Goal: Task Accomplishment & Management: Manage account settings

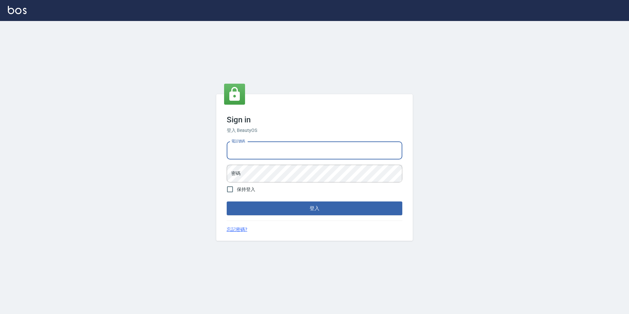
click at [257, 155] on input "電話號碼" at bounding box center [315, 151] width 176 height 18
type input "0"
type input "2281159"
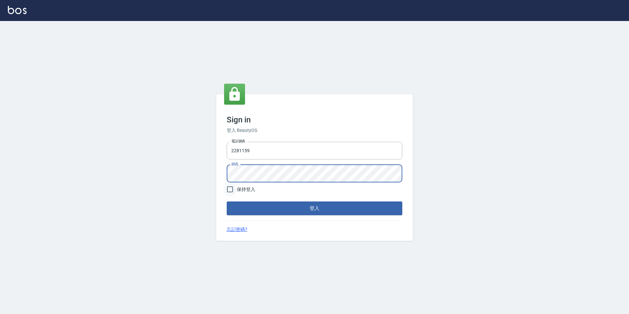
click at [226, 191] on input "保持登入" at bounding box center [230, 189] width 14 height 14
checkbox input "true"
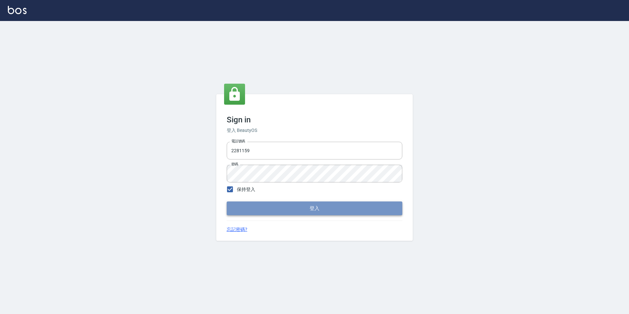
click at [279, 204] on button "登入" at bounding box center [315, 208] width 176 height 14
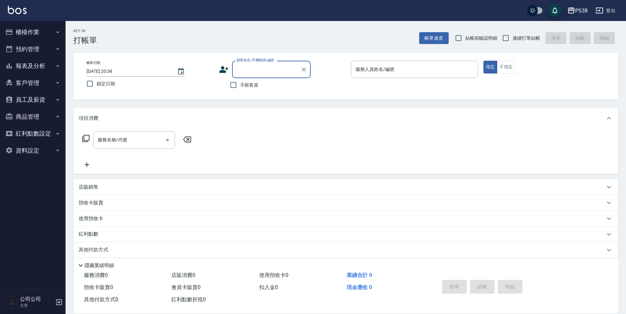
click at [40, 34] on button "櫃檯作業" at bounding box center [33, 32] width 60 height 17
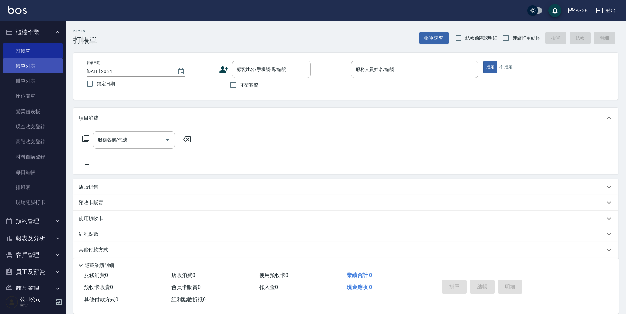
click at [40, 65] on link "帳單列表" at bounding box center [33, 65] width 60 height 15
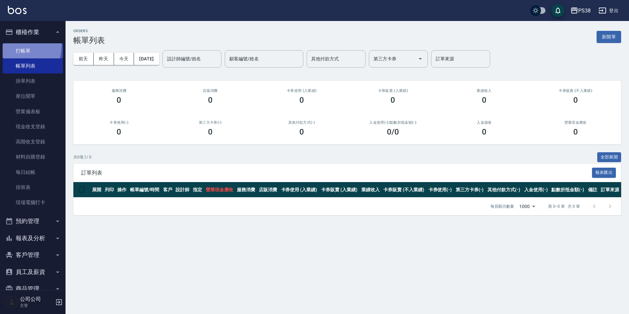
click at [18, 46] on link "打帳單" at bounding box center [33, 50] width 60 height 15
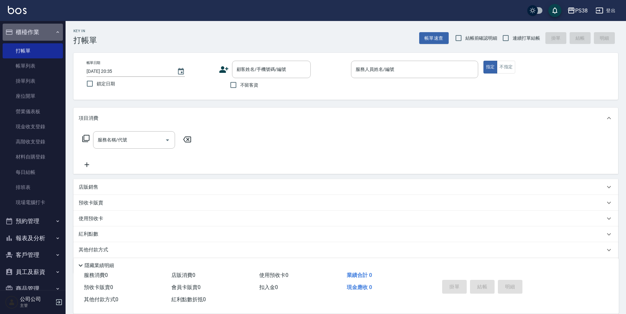
click at [47, 33] on button "櫃檯作業" at bounding box center [33, 32] width 60 height 17
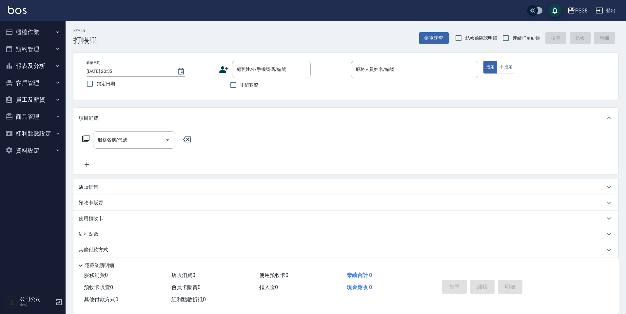
click at [47, 33] on button "櫃檯作業" at bounding box center [33, 32] width 60 height 17
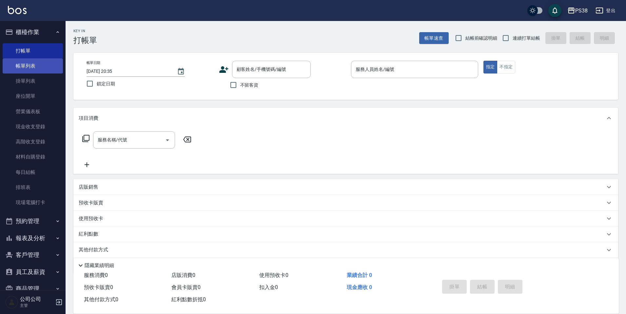
click at [30, 66] on link "帳單列表" at bounding box center [33, 65] width 60 height 15
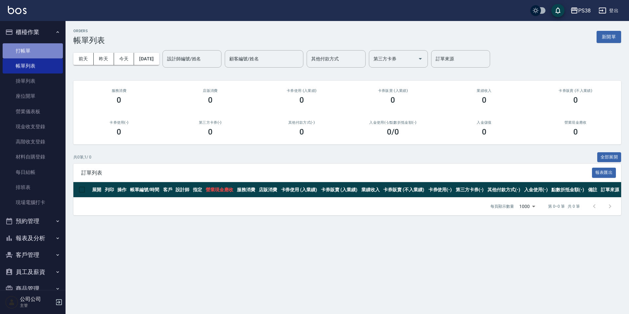
click at [42, 51] on link "打帳單" at bounding box center [33, 50] width 60 height 15
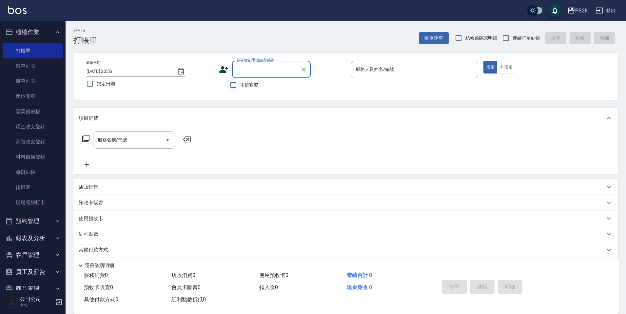
click at [234, 85] on input "不留客資" at bounding box center [233, 85] width 14 height 14
checkbox input "true"
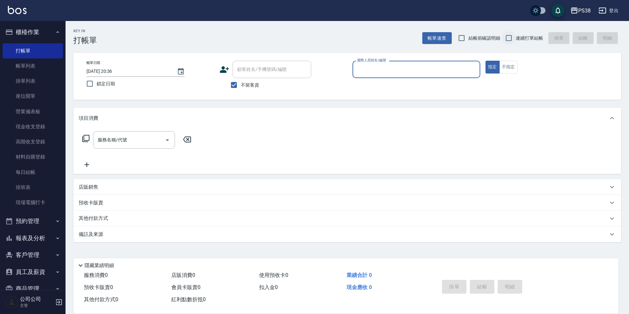
click at [510, 40] on input "連續打單結帳" at bounding box center [509, 38] width 14 height 14
checkbox input "true"
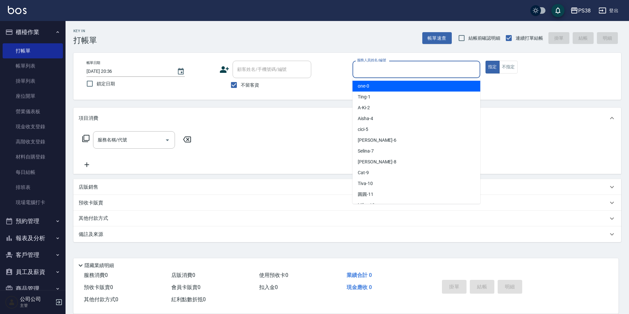
click at [368, 65] on div "服務人員姓名/編號 服務人員姓名/編號" at bounding box center [417, 69] width 128 height 17
type input "10"
type button "true"
type input "Tiva-10"
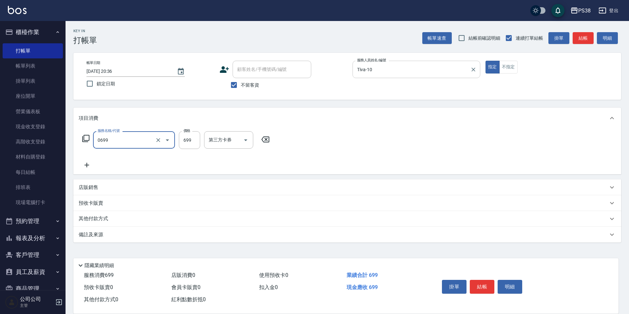
type input "spa699(0699)"
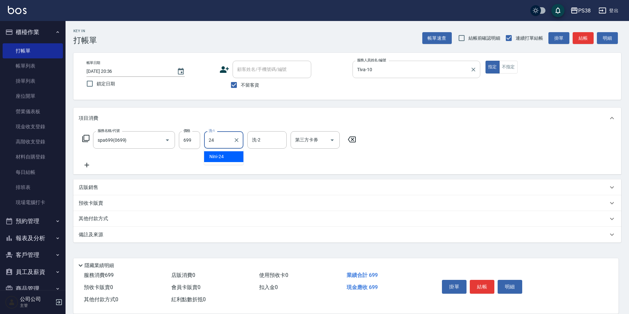
type input "Nini-24"
click at [193, 136] on input "699" at bounding box center [189, 140] width 21 height 18
type input "700"
click at [164, 169] on div "服務名稱/代號 spa699(0699) 服務名稱/代號 價格 700 價格 洗-1 Nini-24 洗-1 洗-2 洗-2 第三方卡券 第三方卡券" at bounding box center [347, 151] width 548 height 46
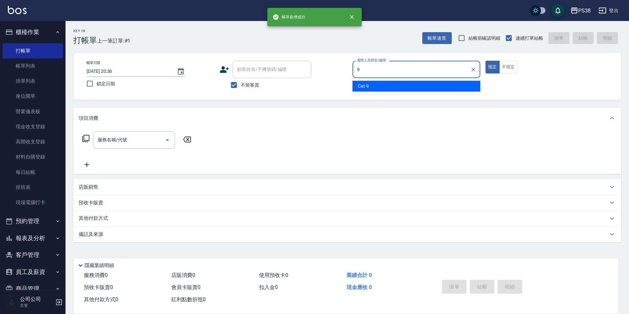
type input "Cat-9"
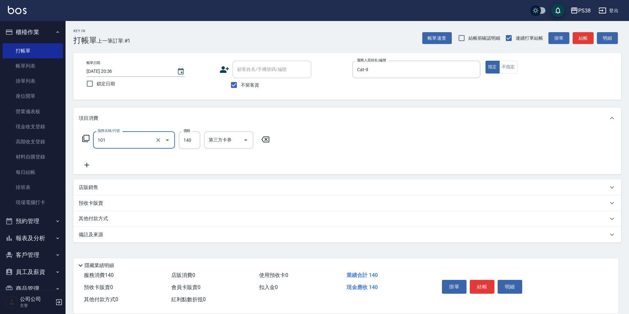
type input "洗髮(101)"
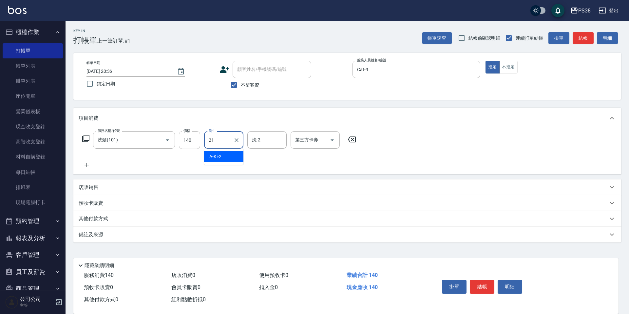
type input "泰迪-21"
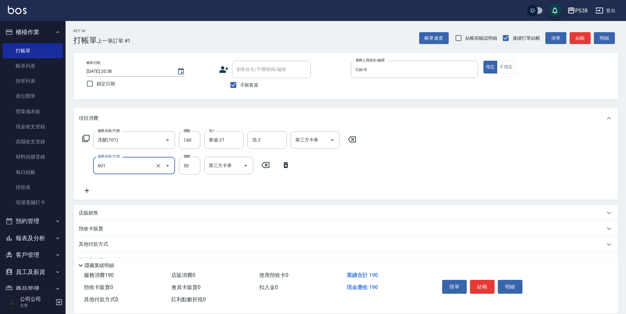
type input "精油50(601)"
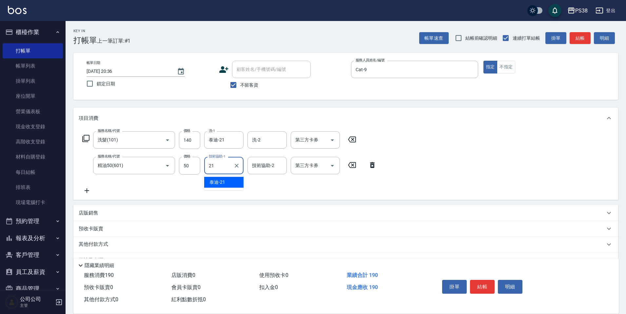
type input "泰迪-21"
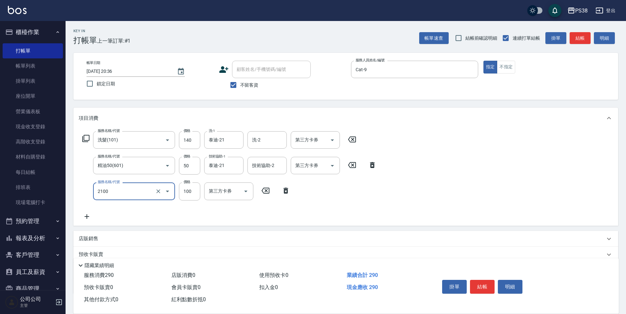
type input "剪髮與造型(任意金額)(2100)"
drag, startPoint x: 187, startPoint y: 192, endPoint x: 178, endPoint y: 192, distance: 9.2
click at [178, 192] on div "服務名稱/代號 剪髮與造型(任意金額)(2100) 服務名稱/代號 價格 210 價格 第三方卡券 第三方卡券" at bounding box center [186, 191] width 215 height 18
type input "310"
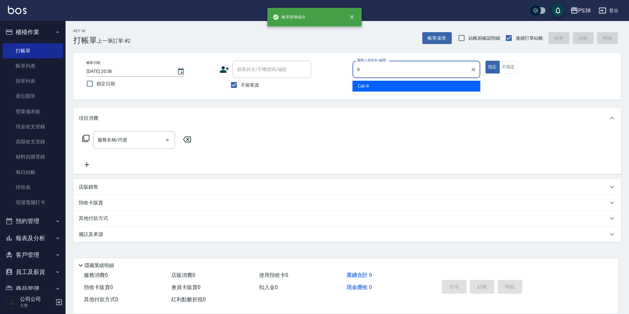
type input "Cat-9"
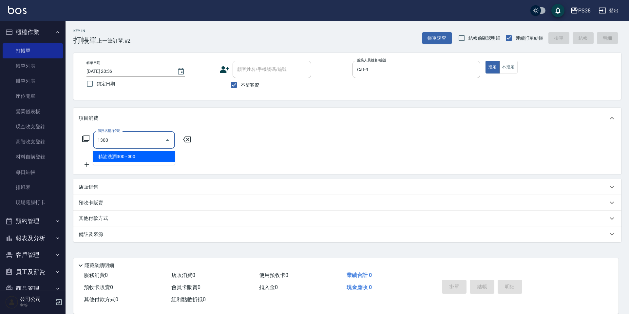
type input "精油洗潤300(1300)"
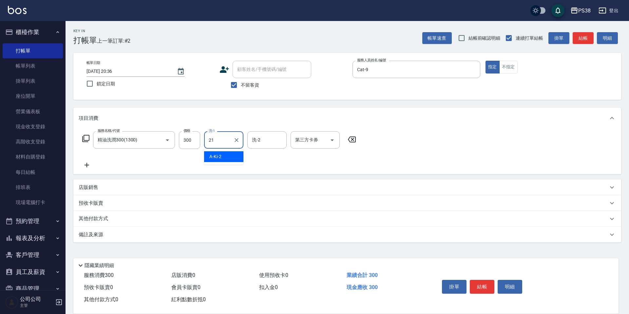
type input "泰迪-21"
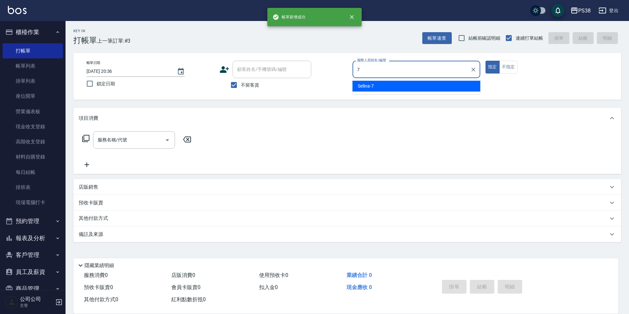
type input "Selina-7"
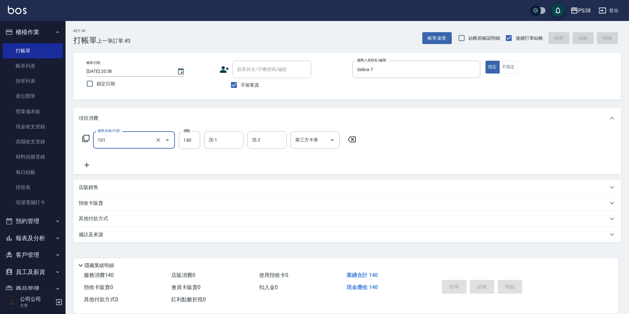
type input "101"
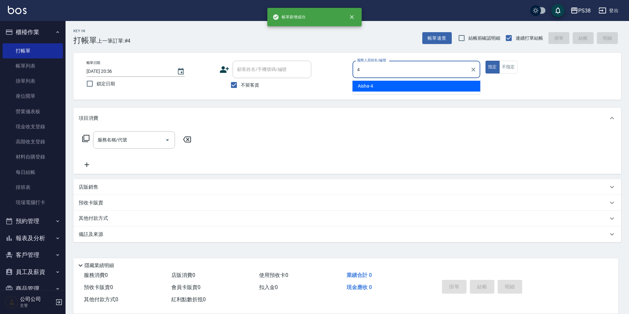
type input "Aisha-4"
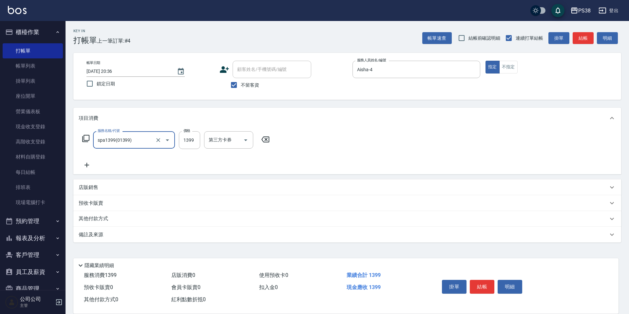
type input "spa1399(01399)"
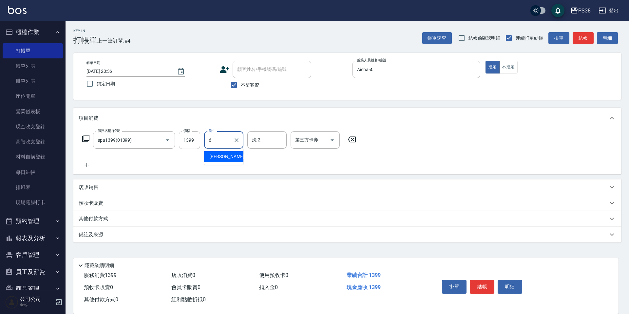
type input "Yuki-6"
click at [89, 185] on p "店販銷售" at bounding box center [89, 187] width 20 height 7
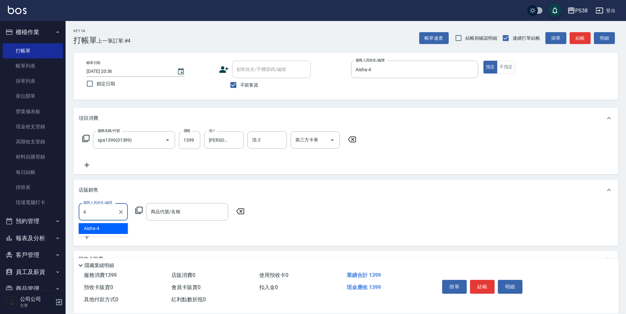
type input "Aisha-4"
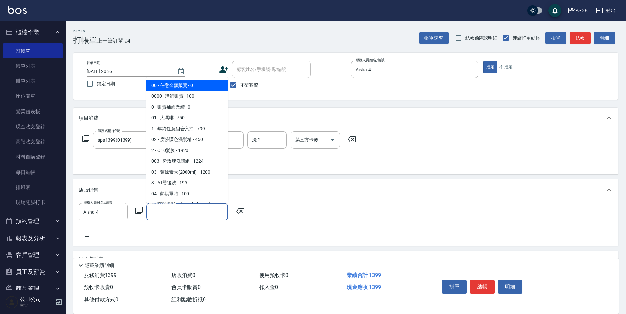
click at [184, 206] on input "商品代號/名稱" at bounding box center [187, 211] width 76 height 11
click at [193, 95] on span "0000 - 講師販賣 - 100" at bounding box center [187, 96] width 82 height 11
type input "講師販賣"
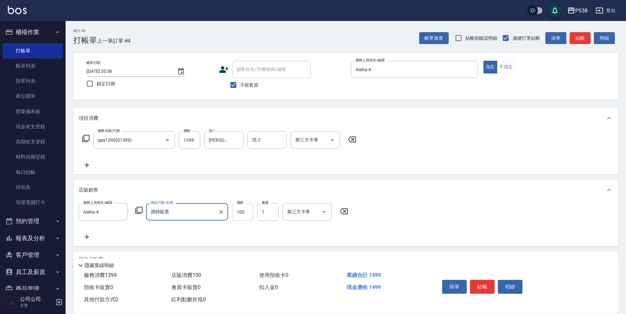
click at [242, 217] on input "100" at bounding box center [242, 212] width 21 height 18
type input "500"
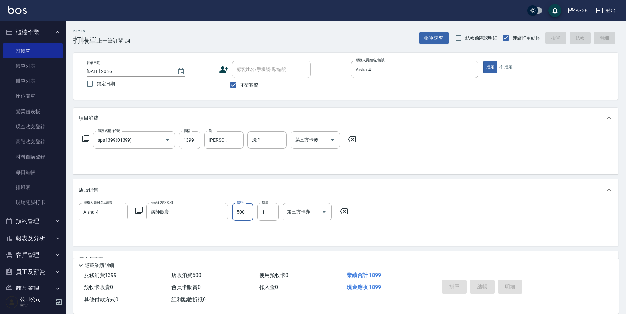
type input "2025/08/15 20:37"
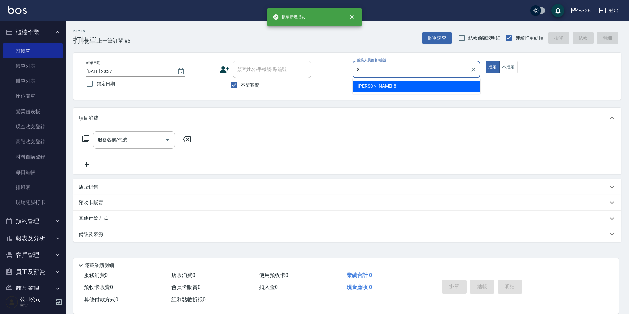
type input "mika-8"
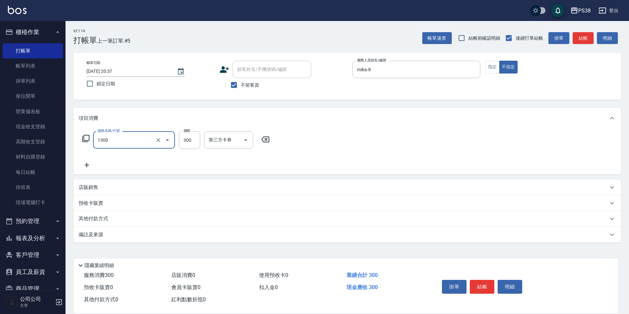
type input "精油洗潤300(1300)"
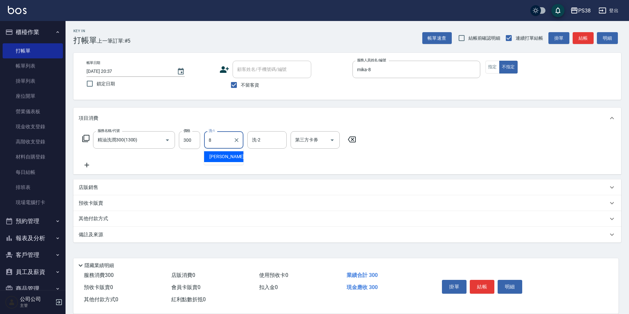
type input "mika-8"
click at [91, 166] on icon at bounding box center [87, 165] width 16 height 8
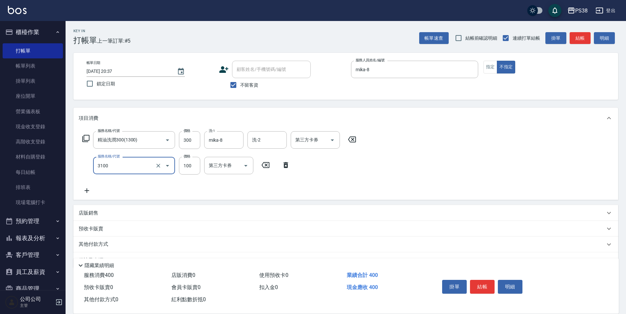
type input "頭皮水.順護(3100)"
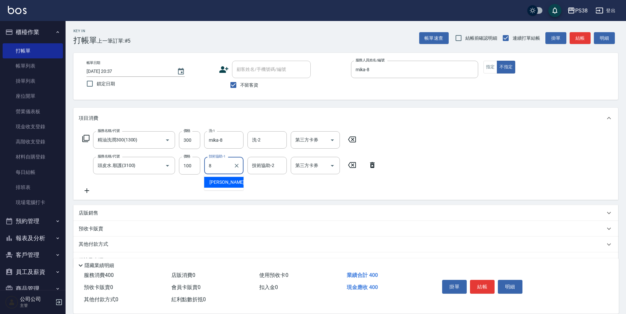
type input "mika-8"
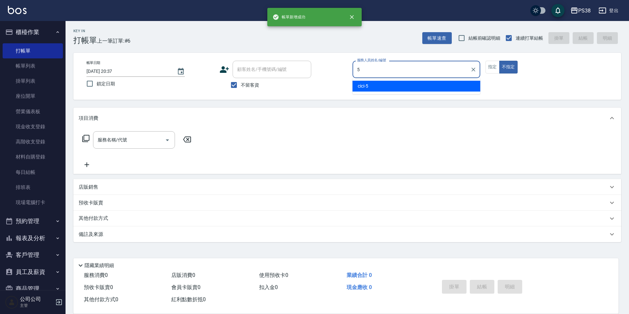
type input "cici-5"
type button "false"
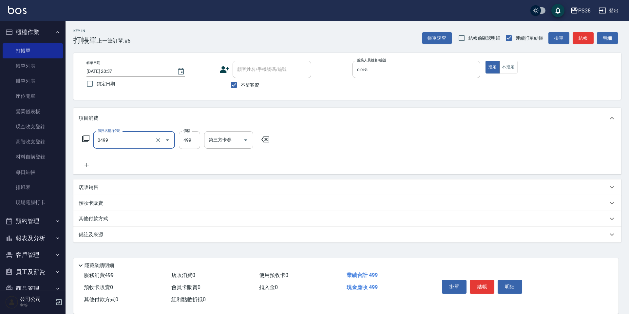
type input "spa499(0499)"
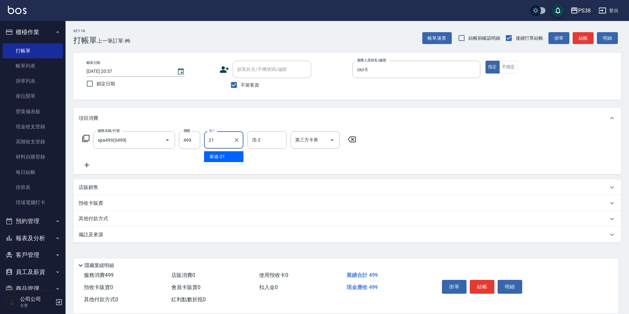
type input "泰迪-21"
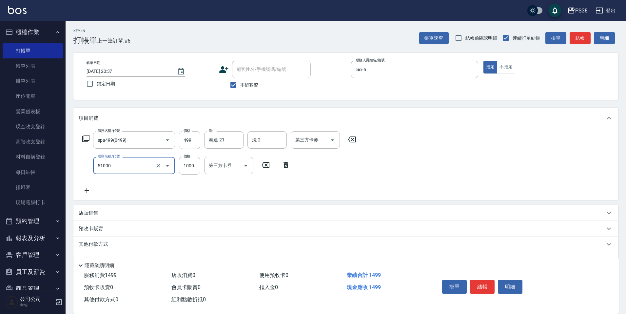
type input "染髮600以上(任意金額)(51000)"
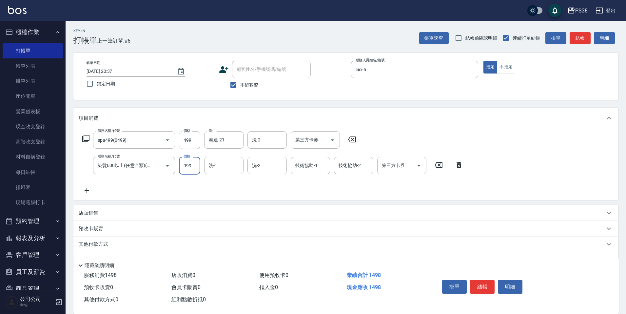
type input "999"
type input "泰迪-21"
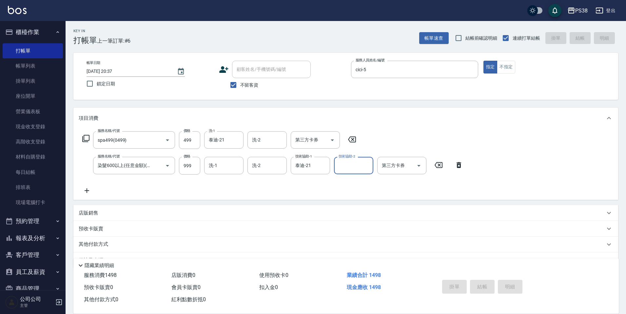
type input "2025/08/15 20:38"
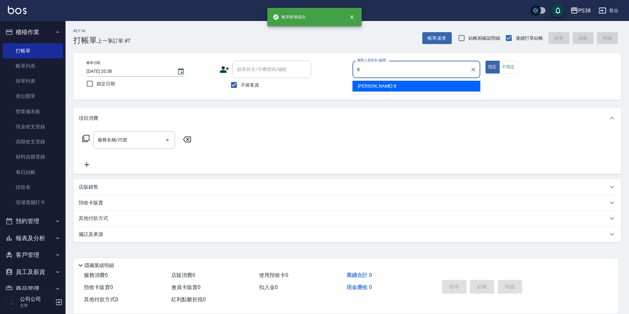
type input "mika-8"
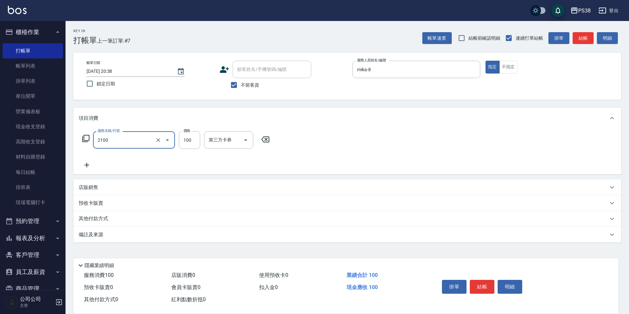
type input "剪髮與造型(任意金額)(2100)"
type input "300"
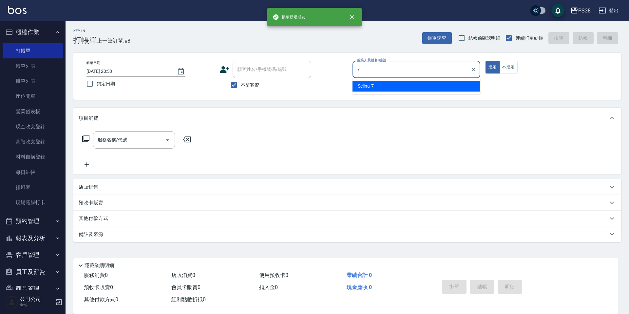
type input "Selina-7"
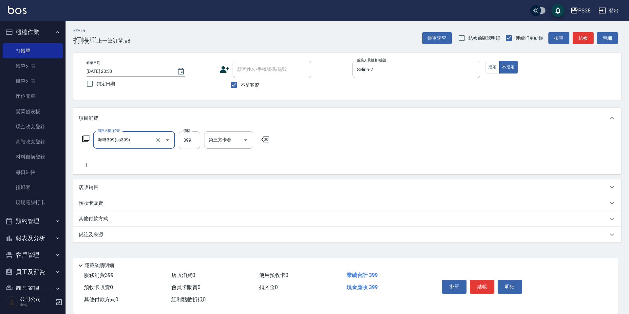
type input "海鹽399(ss399)"
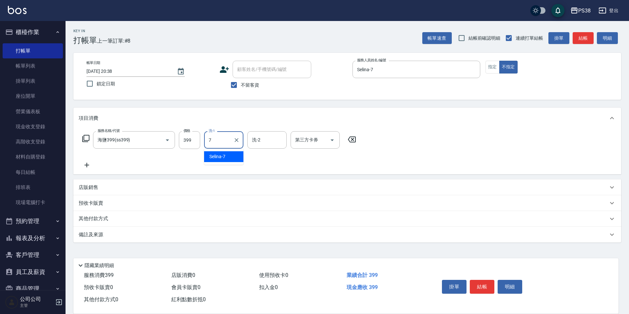
type input "Selina-7"
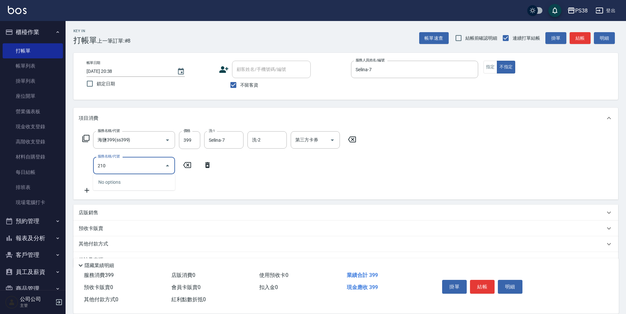
type input "2100"
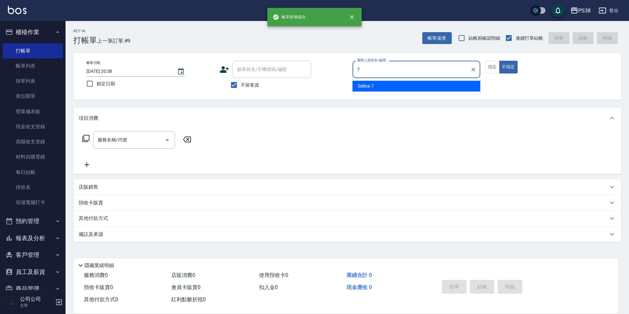
type input "Selina-7"
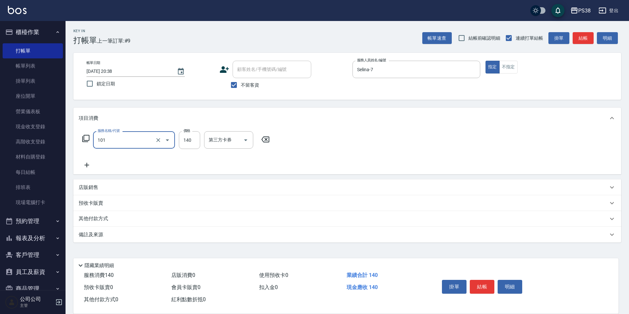
type input "洗髮(101)"
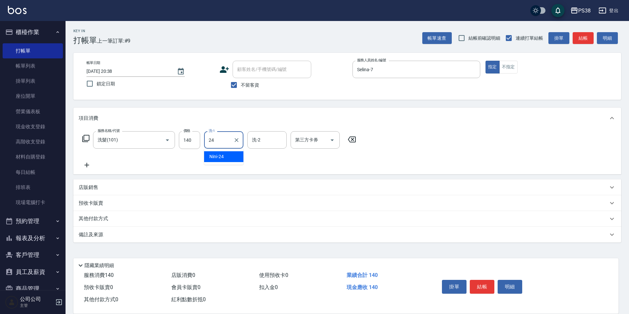
type input "Nini-24"
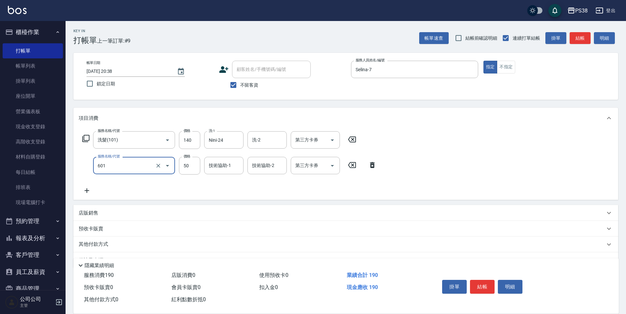
type input "精油50(601)"
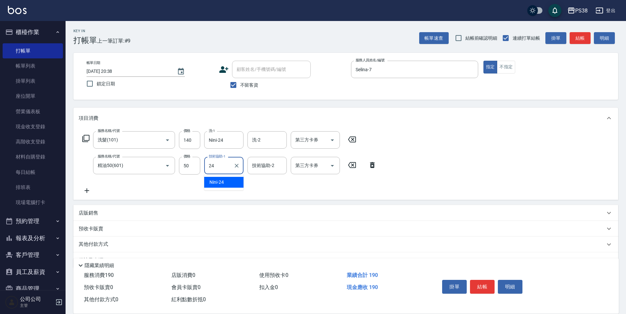
type input "Nini-24"
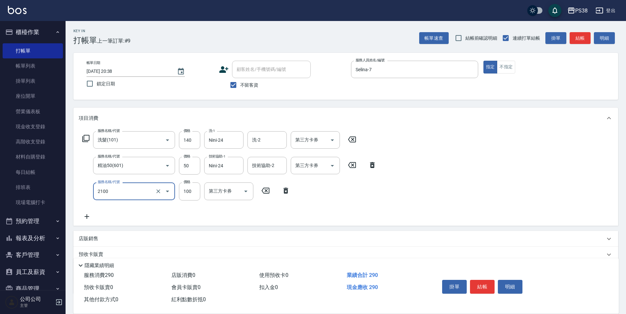
type input "剪髮與造型(任意金額)(2100)"
type input "260"
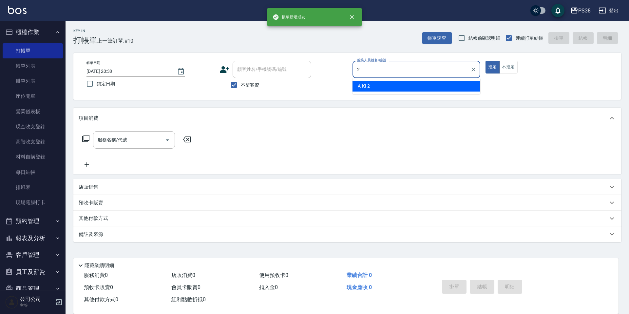
type input "A-Ki-2"
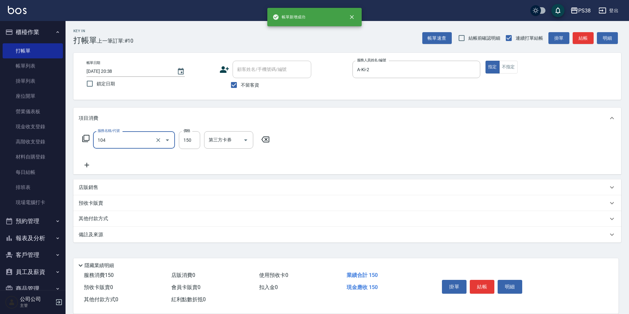
type input "洗髮(104)"
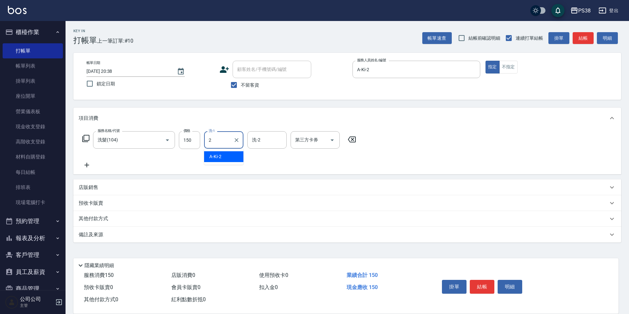
type input "A-Ki-2"
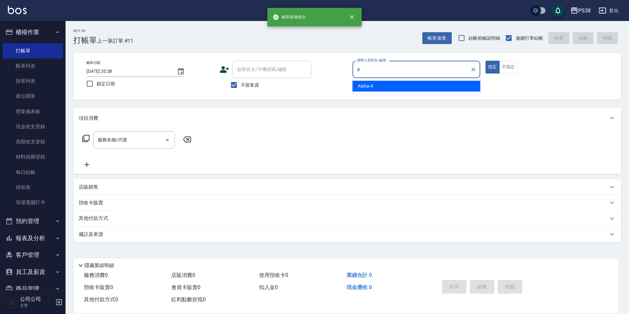
type input "Aisha-4"
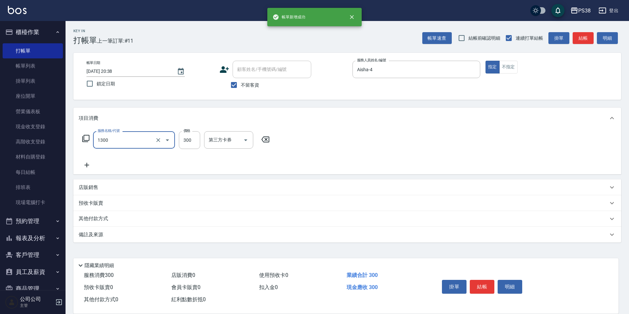
type input "精油洗潤300(1300)"
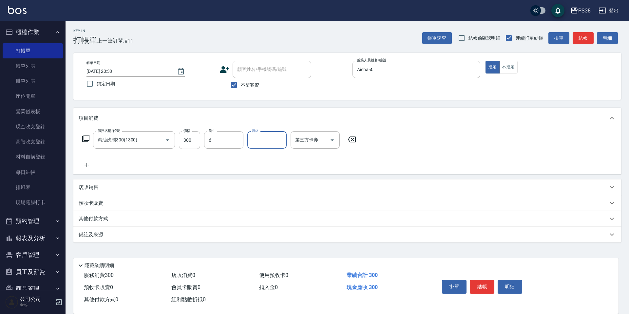
type input "Yuki-6"
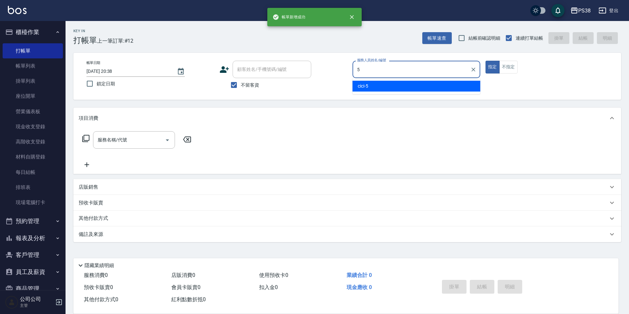
type input "cici-5"
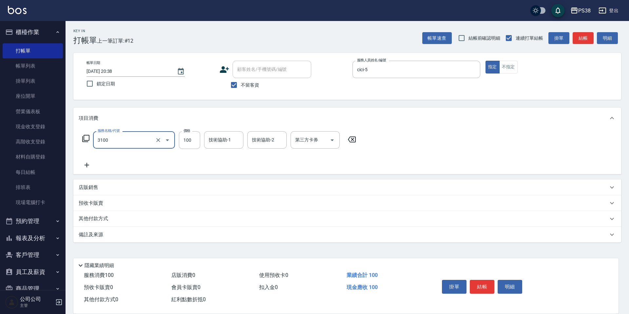
type input "頭皮水.順護(3100)"
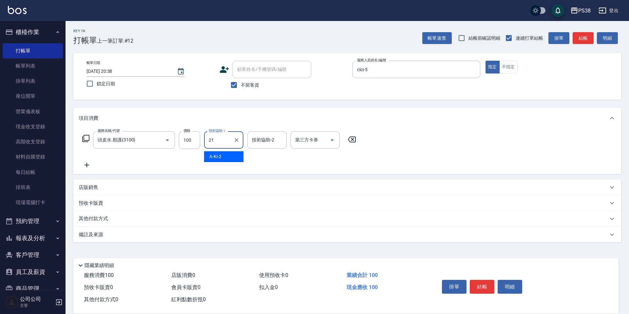
type input "泰迪-21"
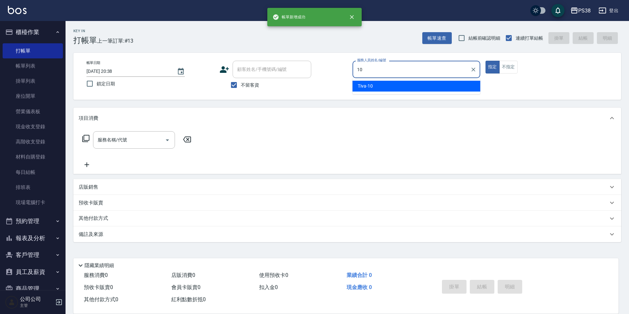
type input "Tiva-10"
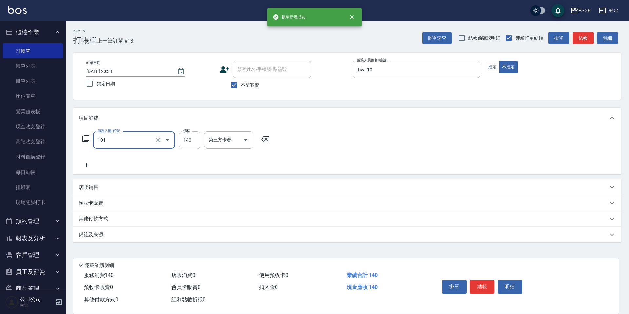
type input "洗髮(101)"
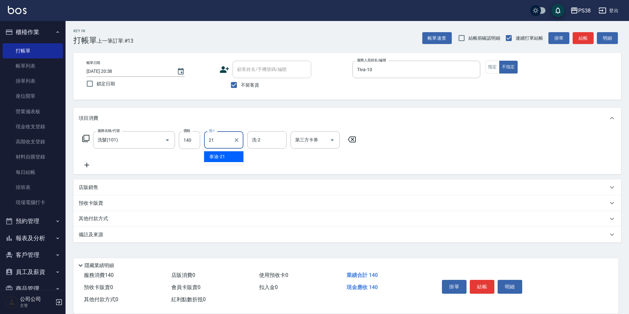
type input "泰迪-21"
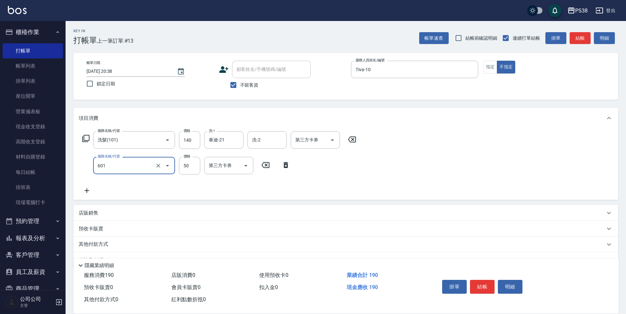
type input "精油50(601)"
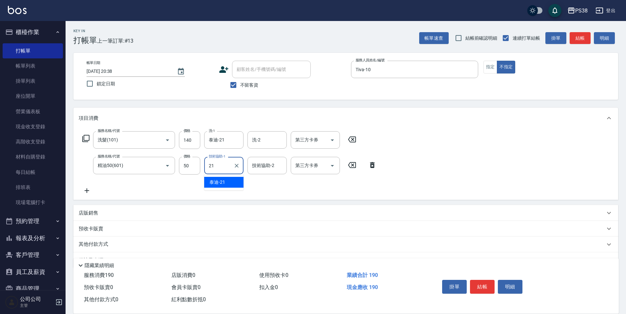
type input "泰迪-21"
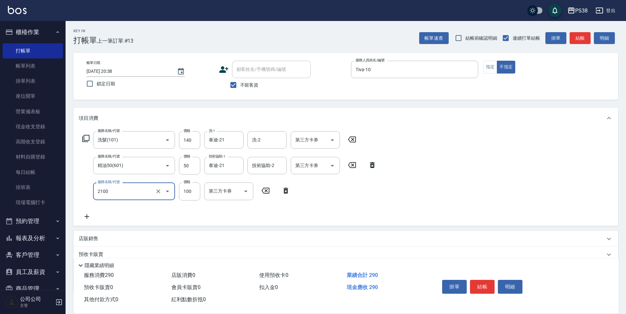
type input "剪髮與造型(任意金額)(2100)"
type input "160"
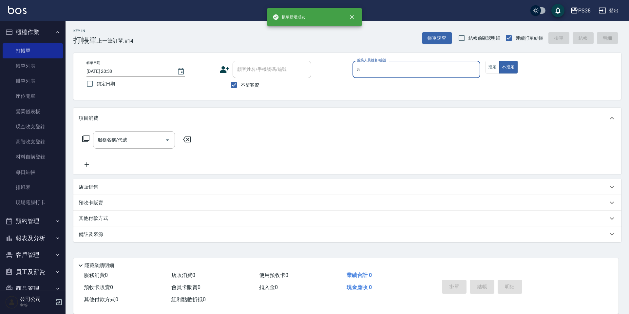
type input "cici-5"
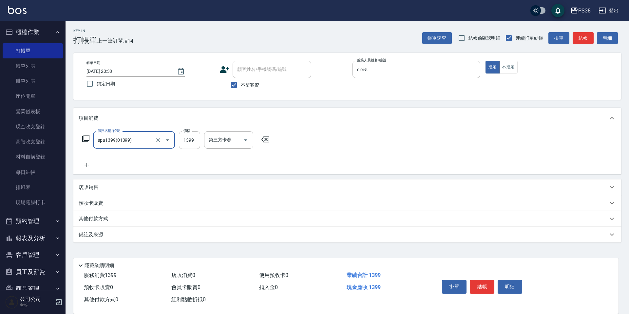
type input "spa1399(01399)"
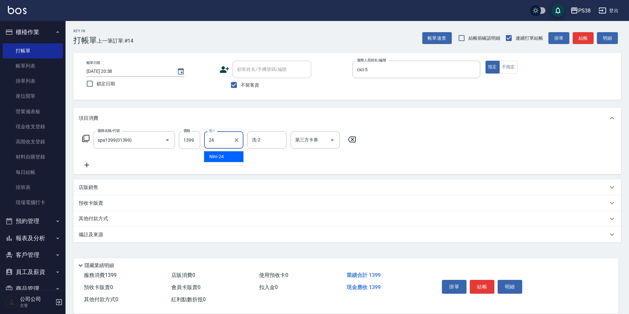
type input "Nini-24"
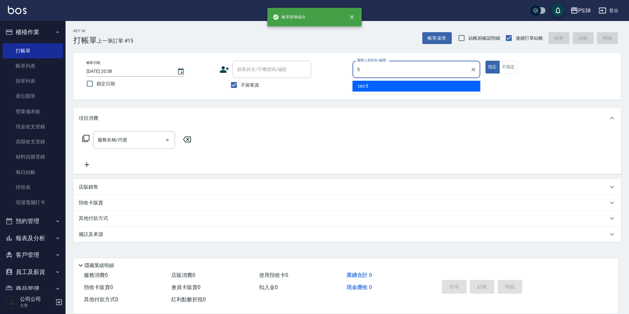
type input "cici-5"
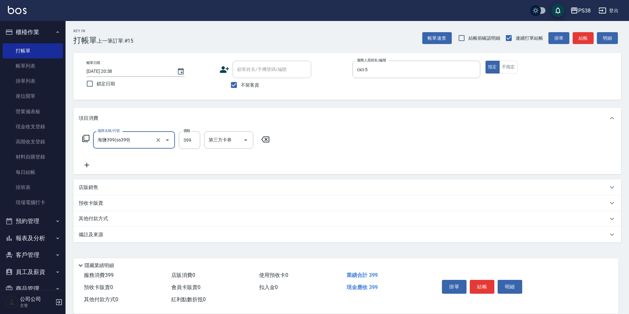
type input "海鹽399(ss399)"
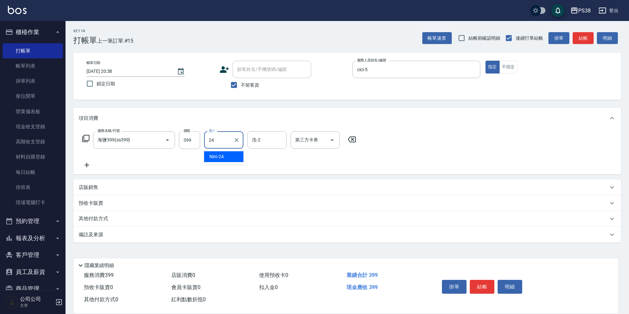
type input "Nini-24"
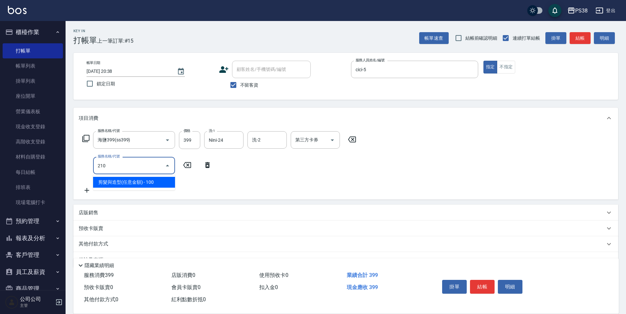
type input "2100"
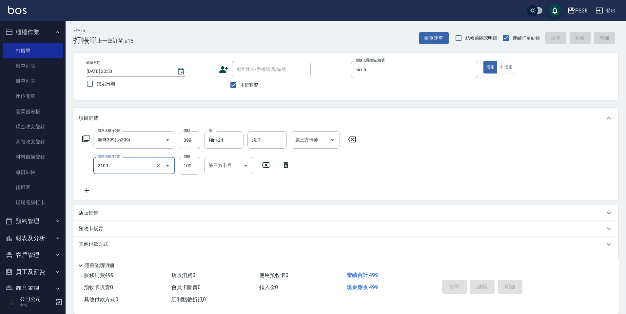
type input "2025/08/15 20:39"
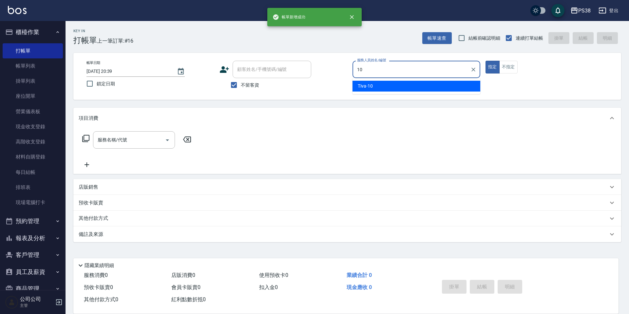
type input "Tiva-10"
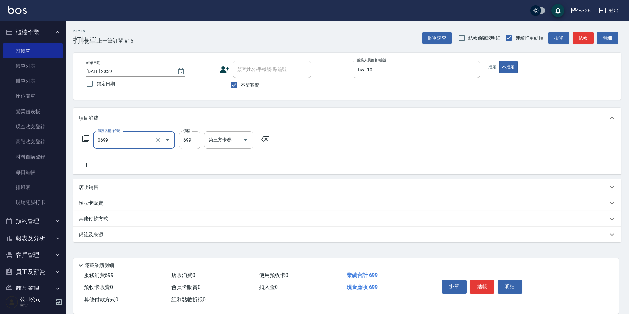
type input "spa699(0699)"
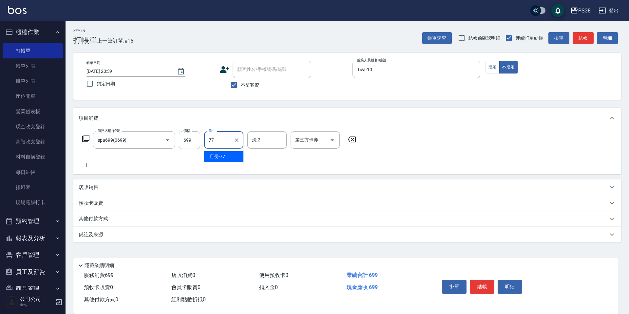
type input "店長-77"
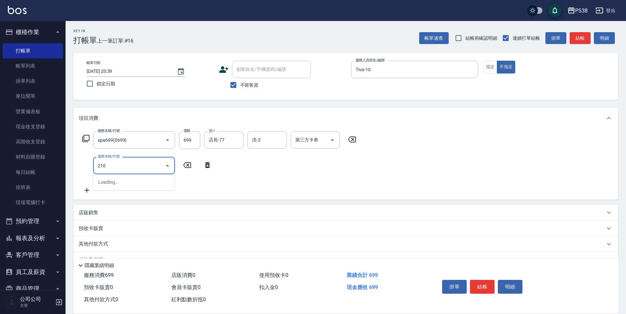
type input "2100"
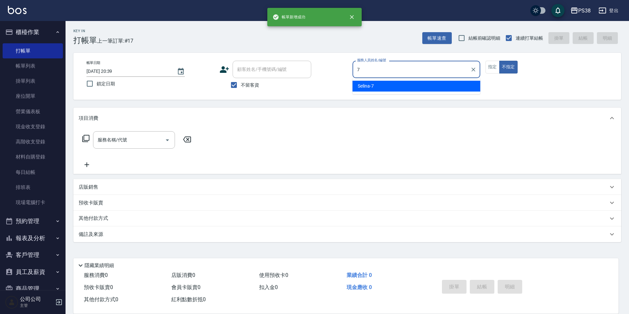
type input "Selina-7"
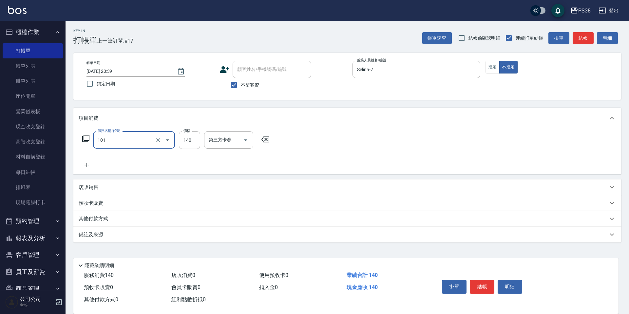
type input "洗髮(101)"
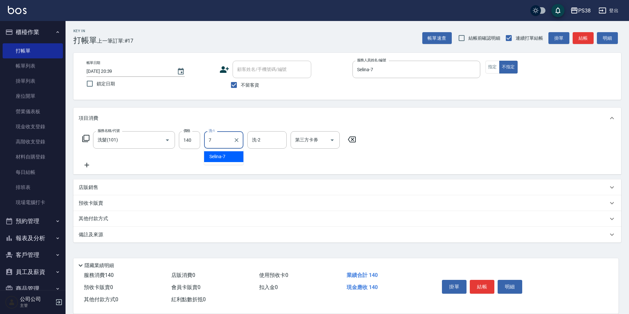
type input "Selina-7"
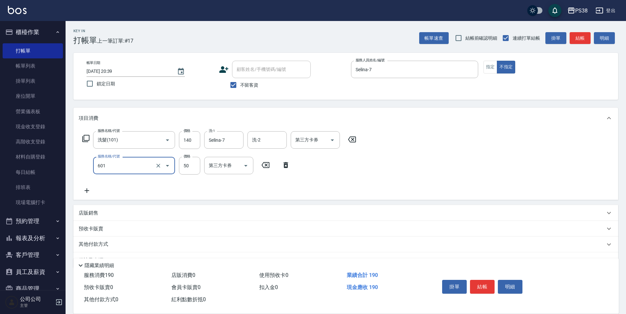
type input "精油50(601)"
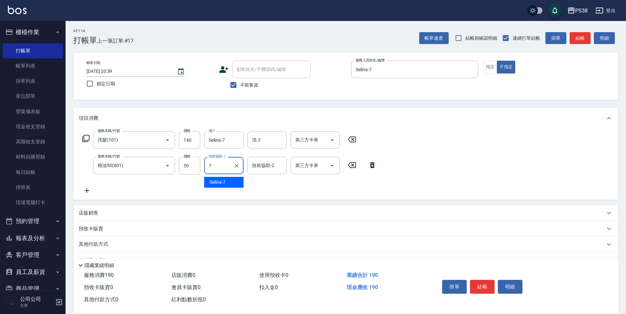
type input "Selina-7"
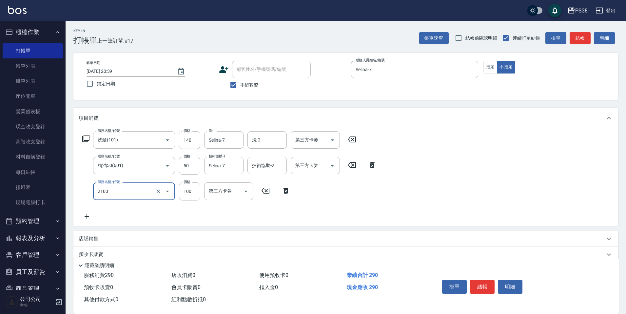
type input "剪髮與造型(任意金額)(2100)"
type input "160"
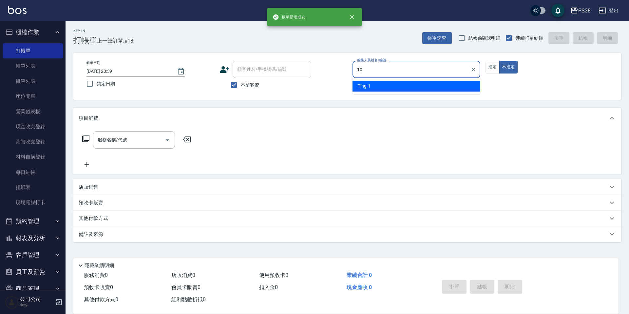
type input "Tiva-10"
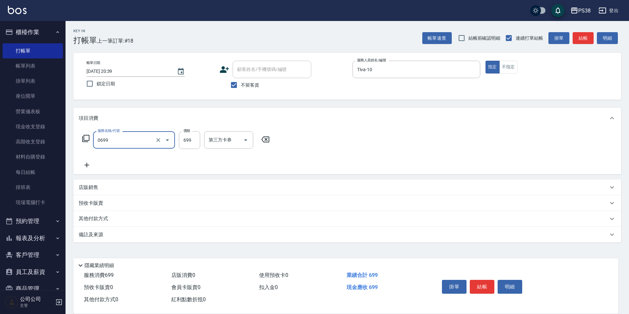
type input "spa699(0699)"
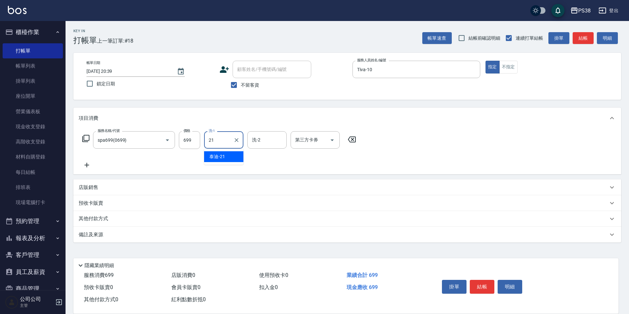
type input "泰迪-21"
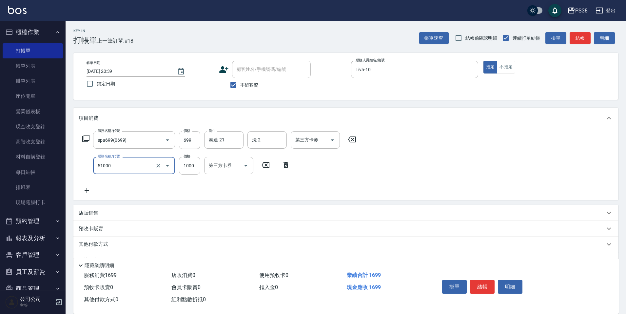
type input "染髮600以上(任意金額)(51000)"
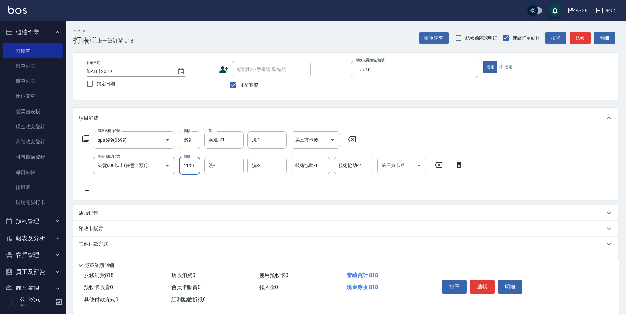
type input "1199"
type input "泰迪-21"
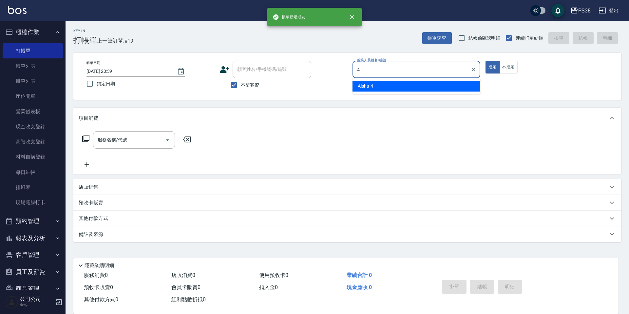
type input "Aisha-4"
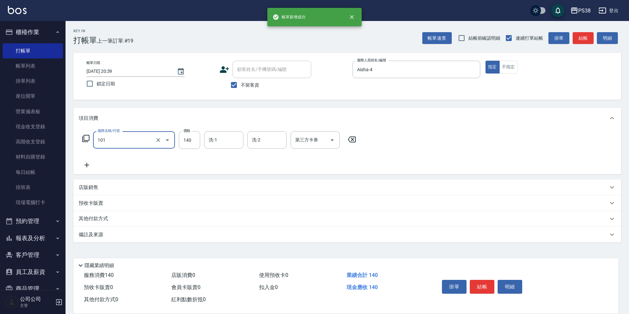
type input "洗髮(101)"
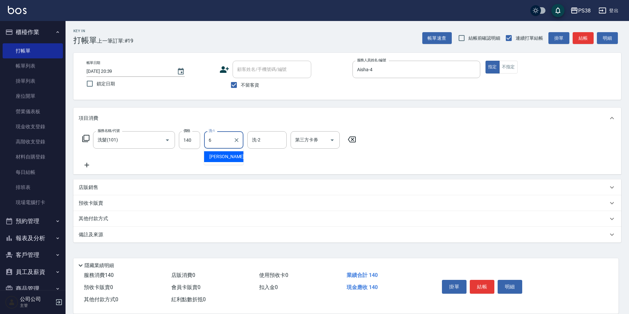
type input "Yuki-6"
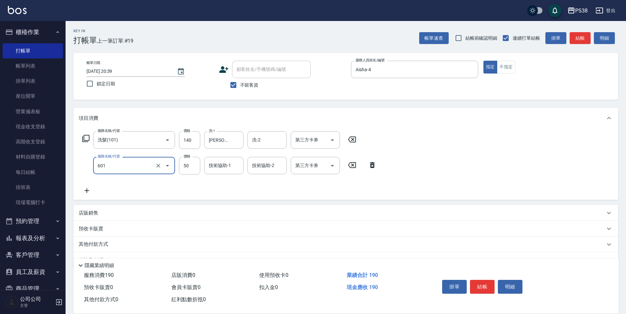
type input "精油50(601)"
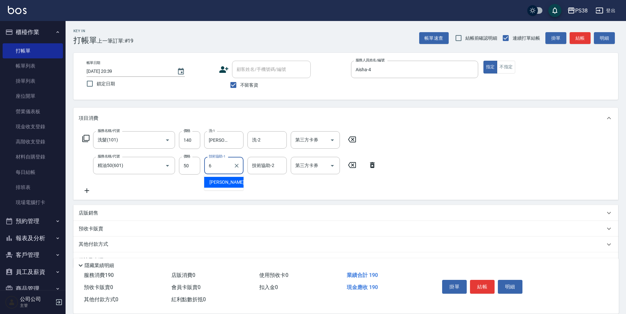
type input "Yuki-6"
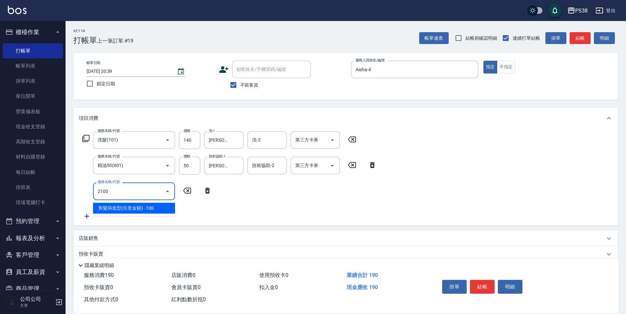
type input "剪髮與造型(任意金額)(2100)"
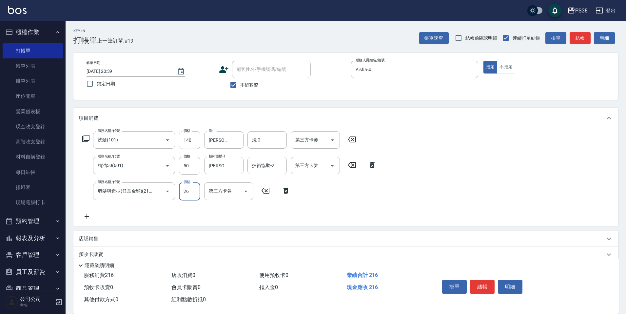
type input "260"
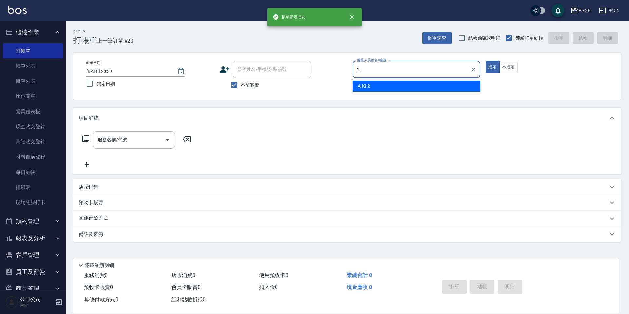
type input "A-Ki-2"
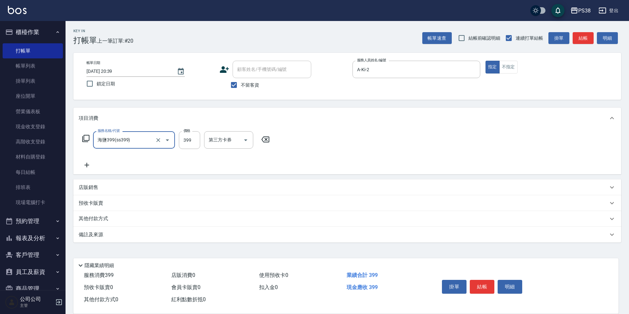
type input "海鹽399(ss399)"
type input "A-Ki-2"
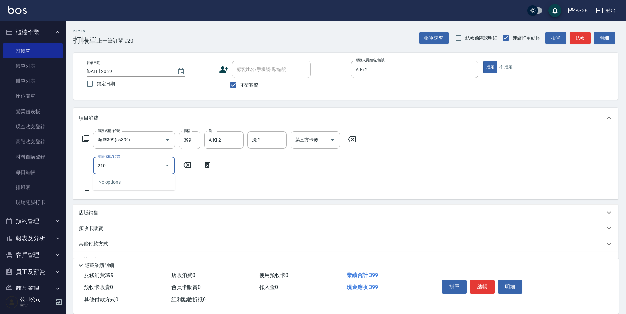
type input "2100"
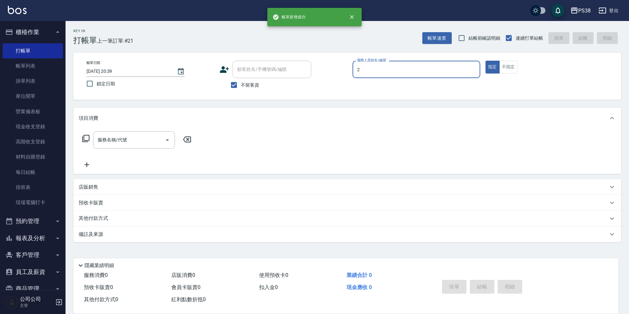
type input "A-Ki-2"
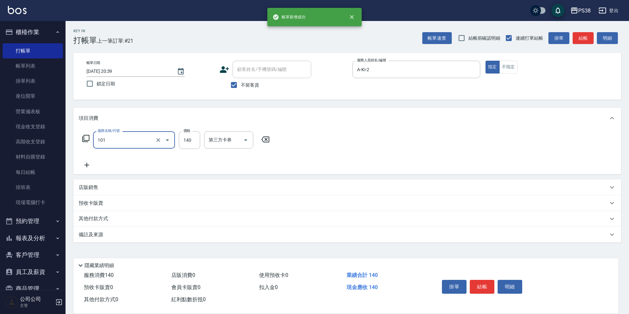
type input "洗髮(101)"
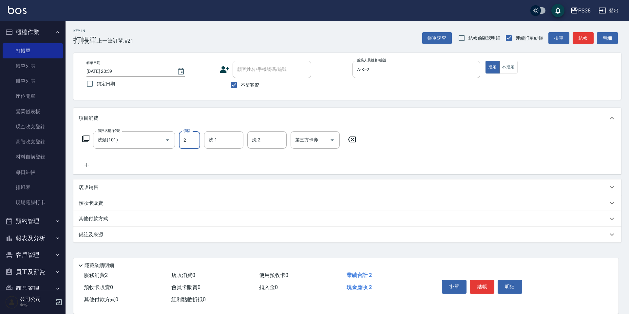
click at [194, 144] on input "2" at bounding box center [189, 140] width 21 height 18
type input "140"
type input "A-Ki-2"
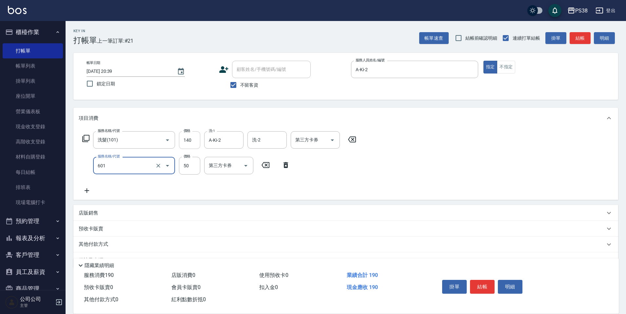
type input "精油50(601)"
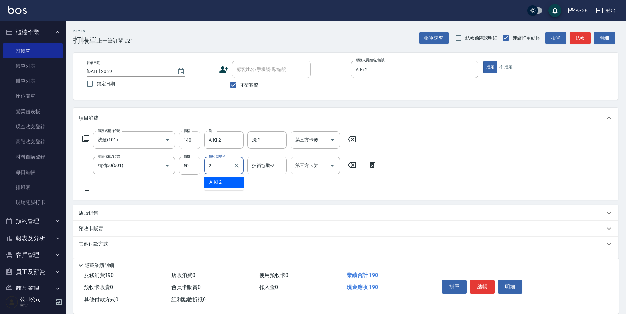
type input "A-Ki-2"
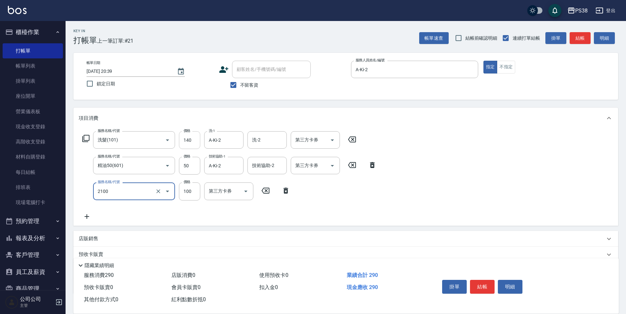
type input "剪髮與造型(任意金額)(2100)"
type input "210"
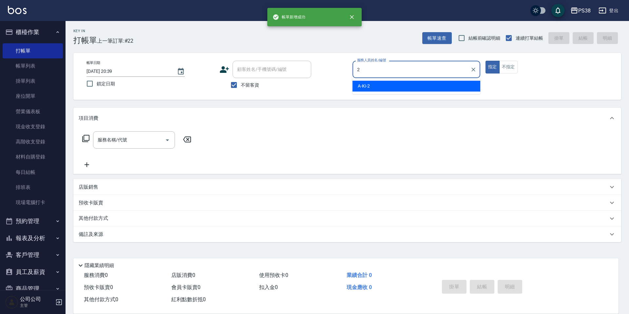
type input "A-Ki-2"
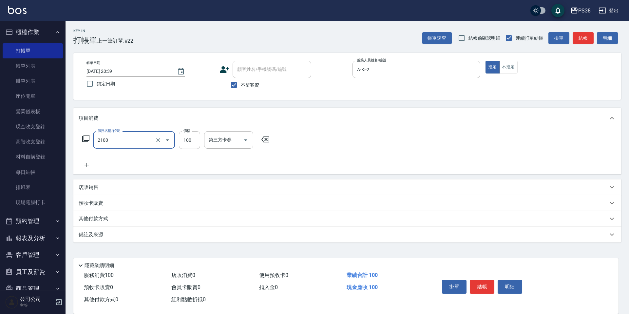
type input "剪髮與造型(任意金額)(2100)"
type input "300"
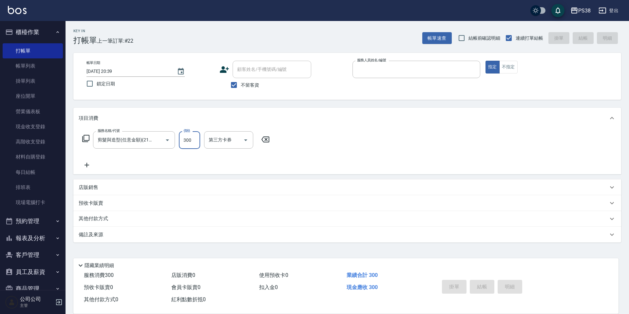
type input "2025/08/15 20:40"
type input "2"
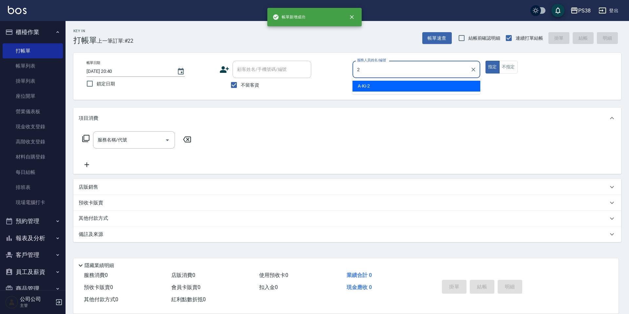
type input "A-Ki-2"
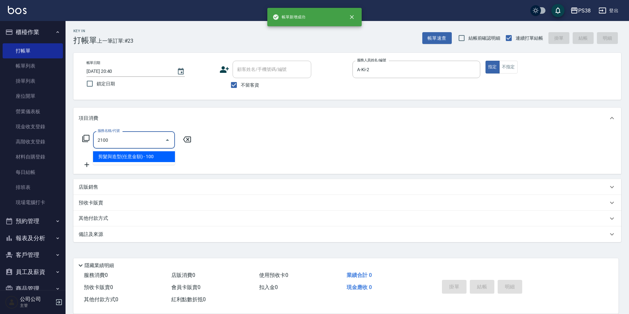
type input "剪髮與造型(任意金額)(2100)"
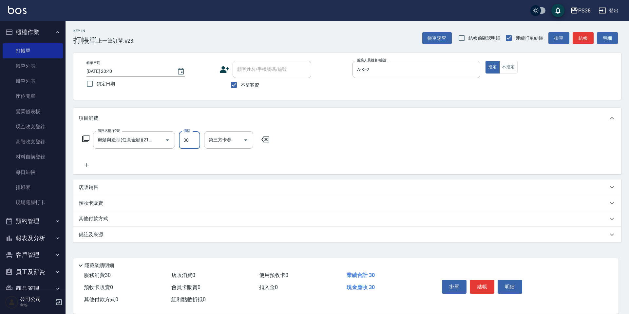
type input "300"
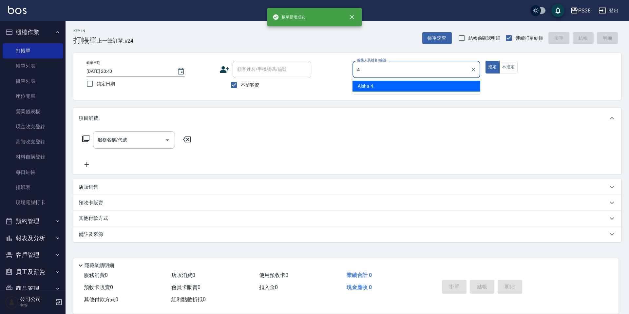
type input "Aisha-4"
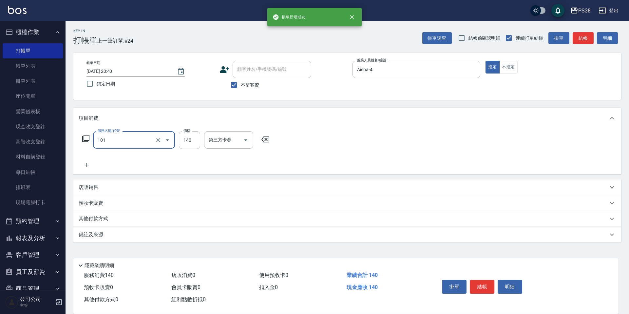
type input "洗髮(101)"
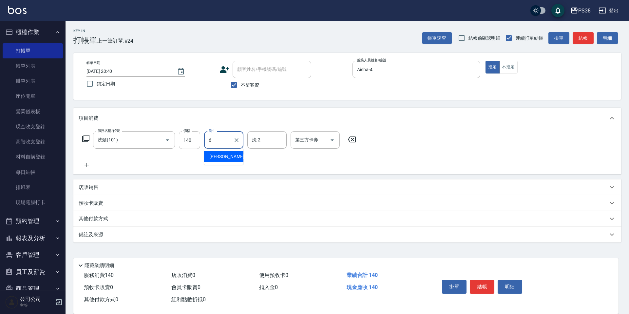
type input "Yuki-6"
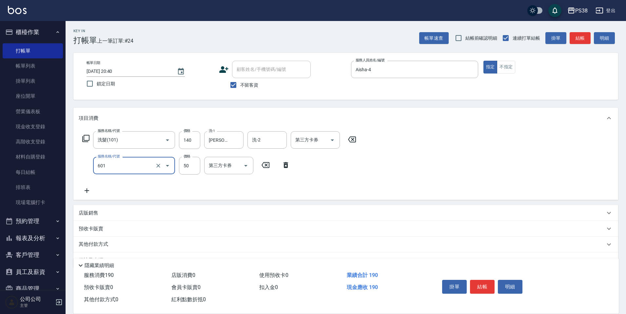
type input "精油50(601)"
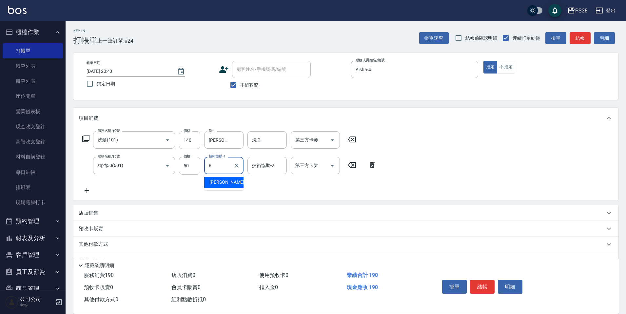
type input "Yuki-6"
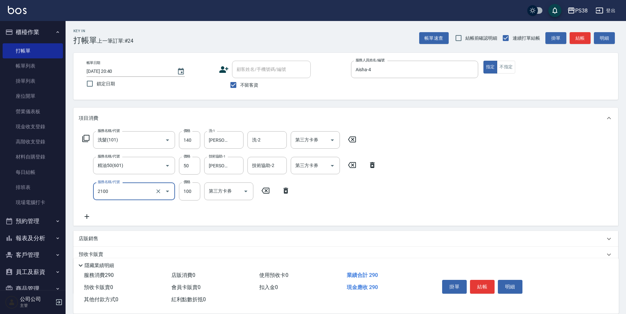
type input "剪髮與造型(任意金額)(2100)"
type input "260"
click at [312, 206] on div "服務名稱/代號 洗髮(101) 服務名稱/代號 價格 140 價格 洗-1 Yuki-6 洗-1 洗-2 洗-2 第三方卡券 第三方卡券 服務名稱/代號 精油…" at bounding box center [230, 175] width 302 height 89
click at [332, 138] on icon "Open" at bounding box center [332, 140] width 8 height 8
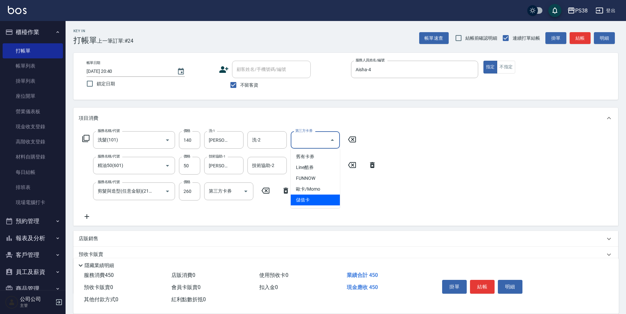
click at [332, 202] on span "儲值卡" at bounding box center [315, 199] width 49 height 11
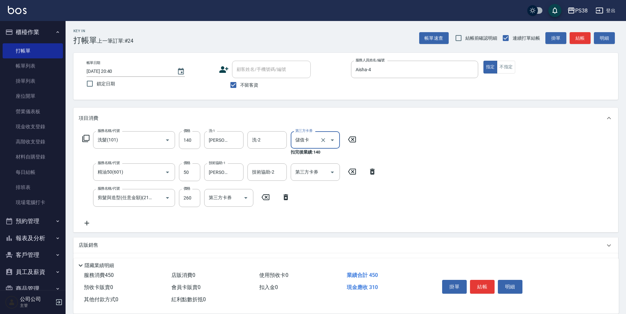
type input "儲值卡"
click at [331, 174] on icon "Open" at bounding box center [332, 172] width 8 height 8
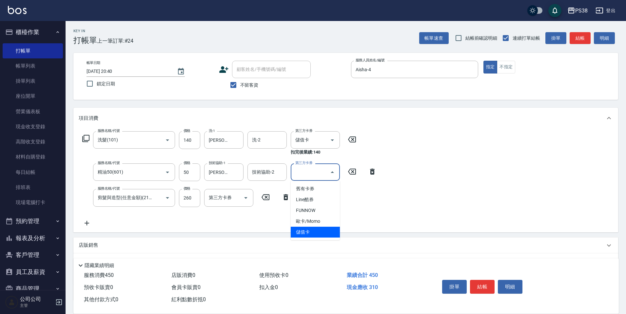
click at [323, 229] on span "儲值卡" at bounding box center [315, 231] width 49 height 11
type input "儲值卡"
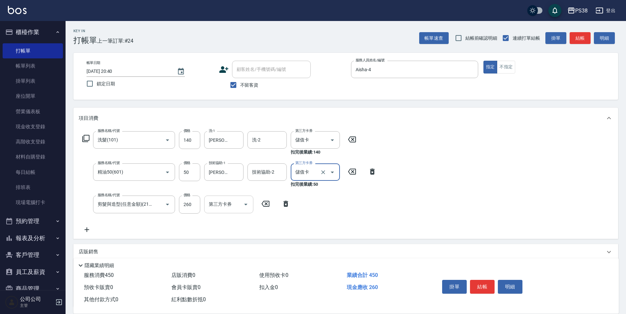
click at [250, 204] on button "Open" at bounding box center [245, 204] width 10 height 10
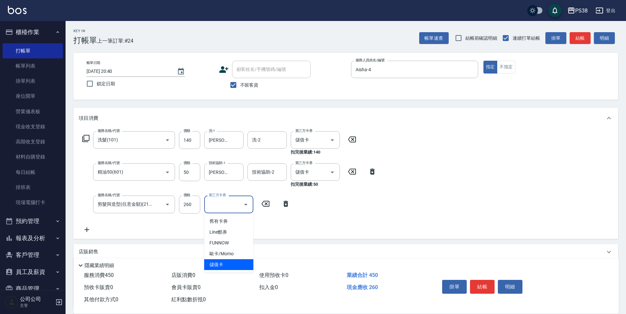
click at [246, 267] on span "儲值卡" at bounding box center [228, 264] width 49 height 11
type input "儲值卡"
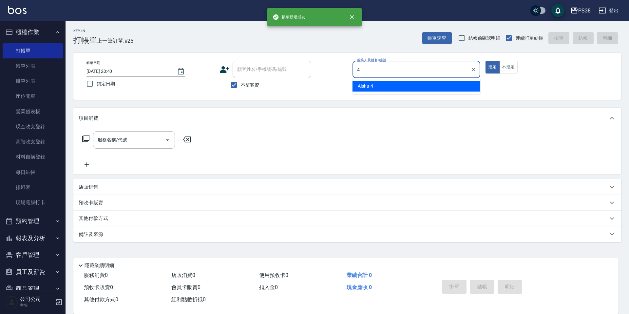
type input "Aisha-4"
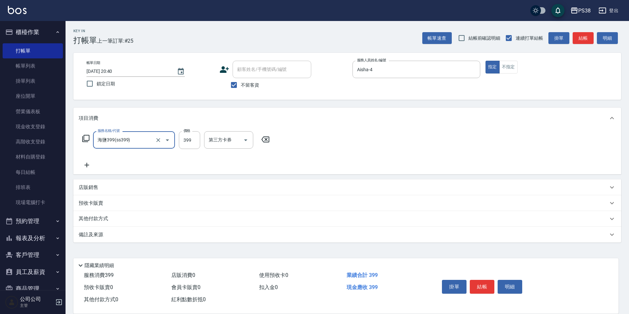
type input "海鹽399(ss399)"
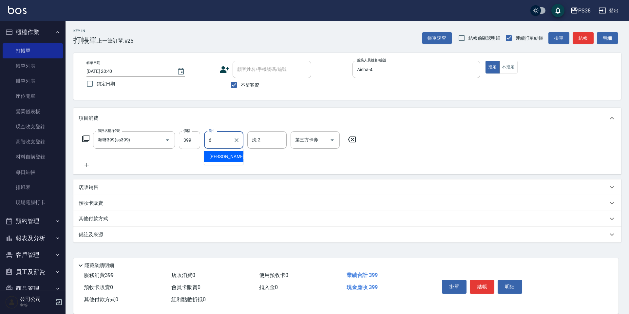
type input "Yuki-6"
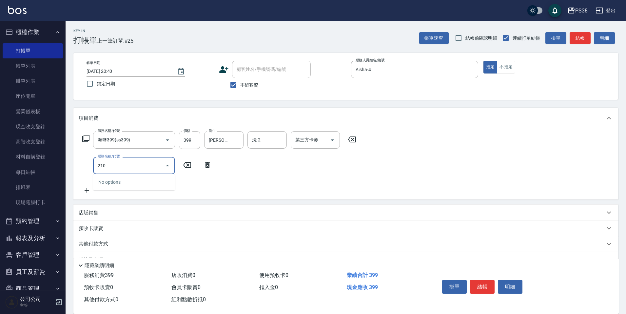
type input "2100"
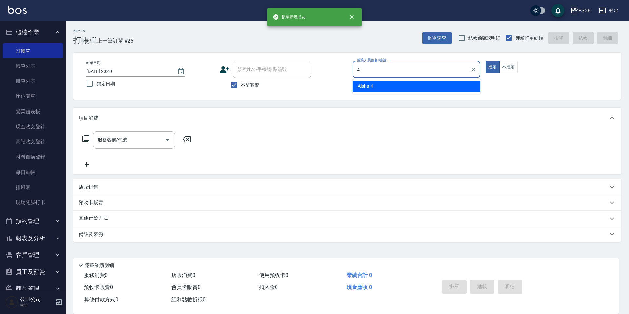
type input "Aisha-4"
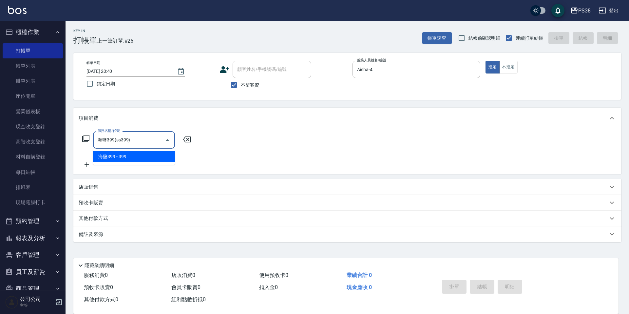
type input "海鹽399(ss399)"
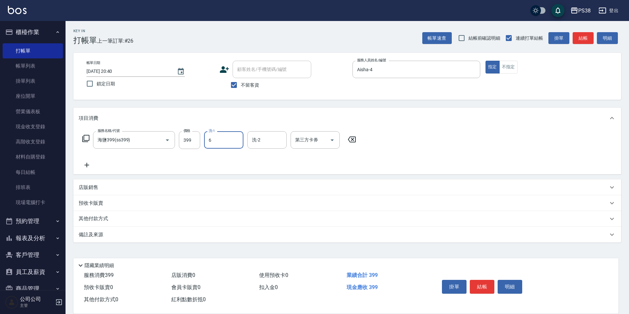
type input "Yuki-6"
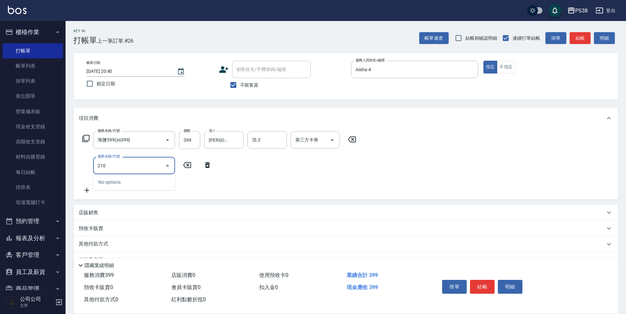
type input "2100"
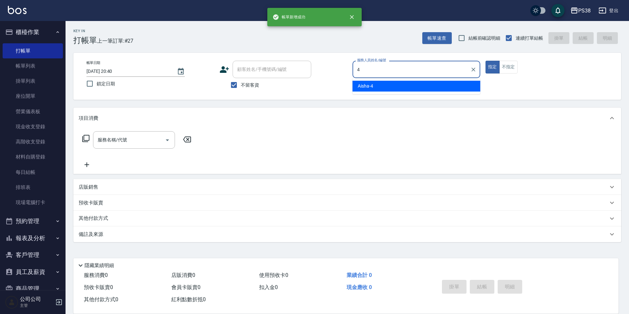
type input "Aisha-4"
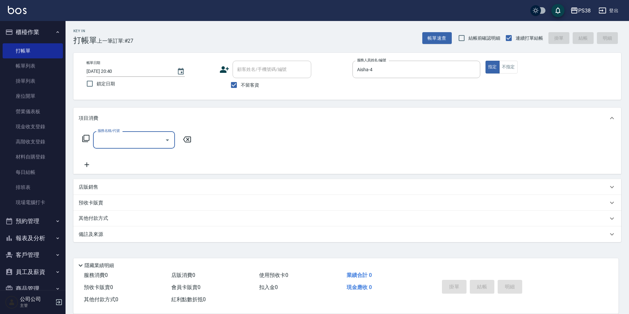
click at [112, 138] on input "服務名稱/代號" at bounding box center [129, 139] width 66 height 11
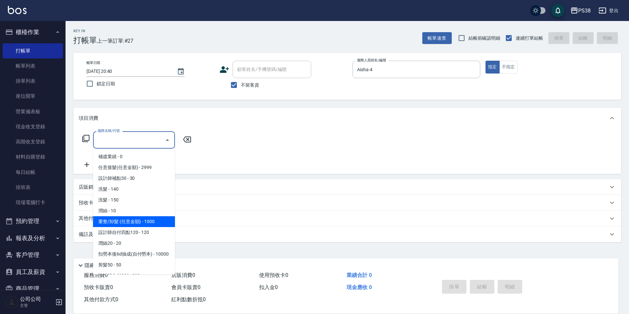
click at [151, 224] on span "重整/卸髮 (任意金額) - 1000" at bounding box center [134, 221] width 82 height 11
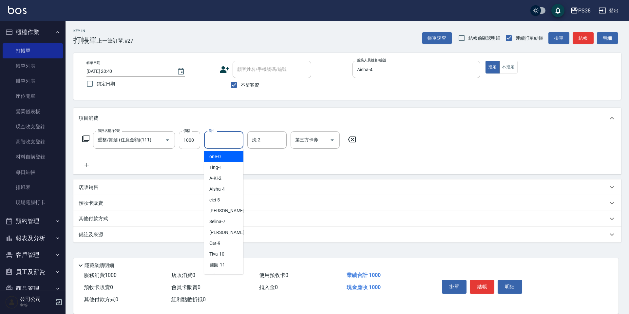
click at [235, 138] on input "洗-1" at bounding box center [223, 139] width 33 height 11
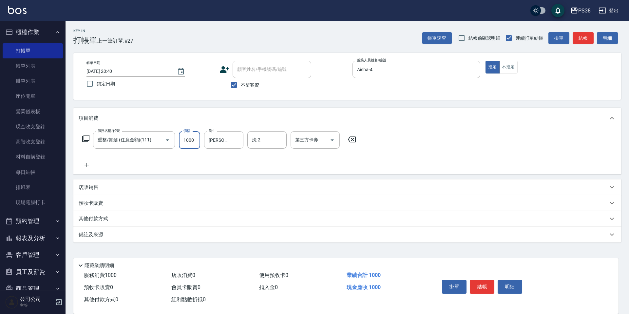
click at [183, 136] on input "1000" at bounding box center [189, 140] width 21 height 18
click at [179, 168] on div "服務名稱/代號 重整/卸髮 (任意金額)(111) 服務名稱/代號 價格 1500 價格 洗-1 Yuki-6 洗-1 洗-2 洗-2 第三方卡券 第三方卡券" at bounding box center [219, 150] width 281 height 38
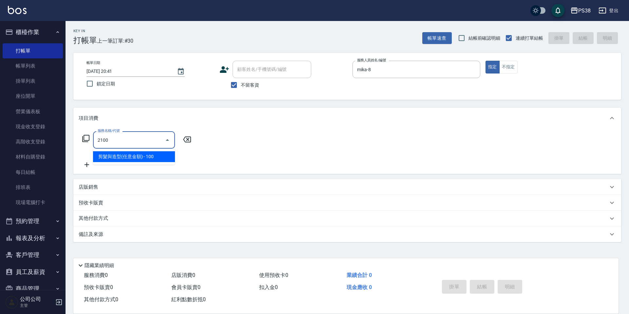
click at [143, 139] on input "2100" at bounding box center [129, 139] width 66 height 11
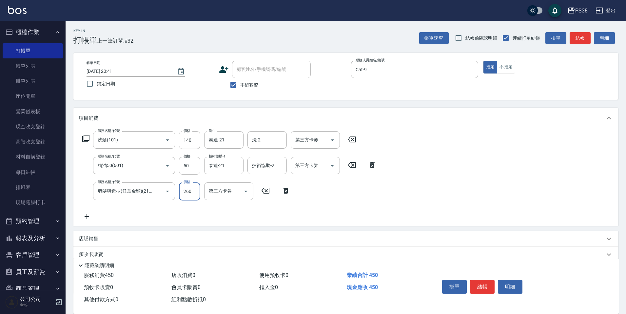
drag, startPoint x: 191, startPoint y: 189, endPoint x: 183, endPoint y: 189, distance: 7.9
click at [183, 189] on input "260" at bounding box center [189, 191] width 21 height 18
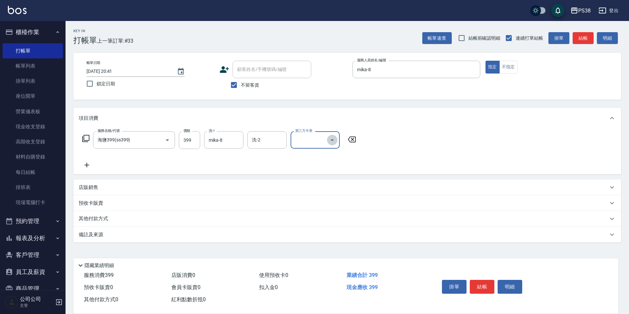
click at [333, 141] on icon "Open" at bounding box center [332, 140] width 8 height 8
click at [315, 196] on span "儲值卡" at bounding box center [315, 199] width 49 height 11
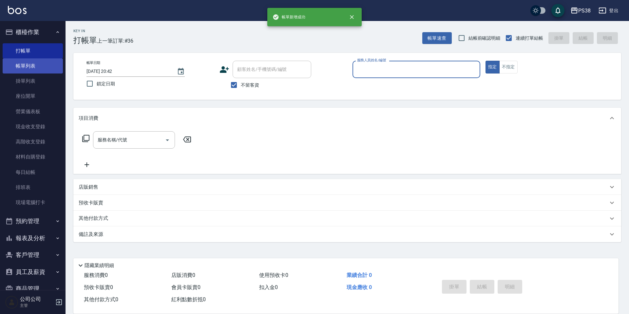
click at [48, 63] on link "帳單列表" at bounding box center [33, 65] width 60 height 15
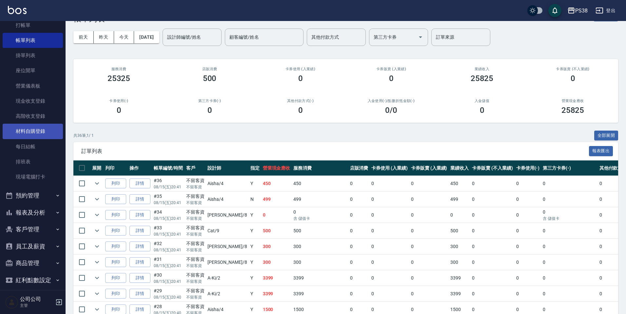
scroll to position [49, 0]
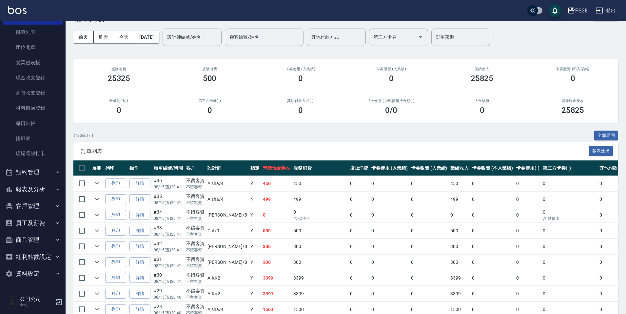
click at [37, 189] on button "報表及分析" at bounding box center [33, 189] width 60 height 17
click at [37, 174] on button "預約管理" at bounding box center [33, 171] width 60 height 17
click at [39, 194] on button "報表及分析" at bounding box center [33, 189] width 60 height 17
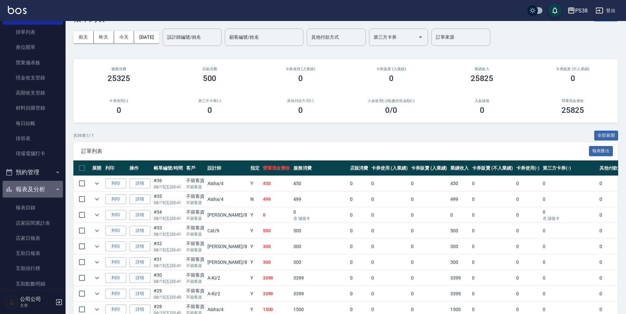
click at [39, 194] on button "報表及分析" at bounding box center [33, 189] width 60 height 17
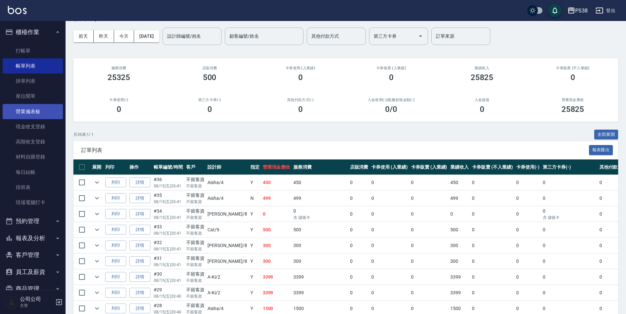
scroll to position [0, 0]
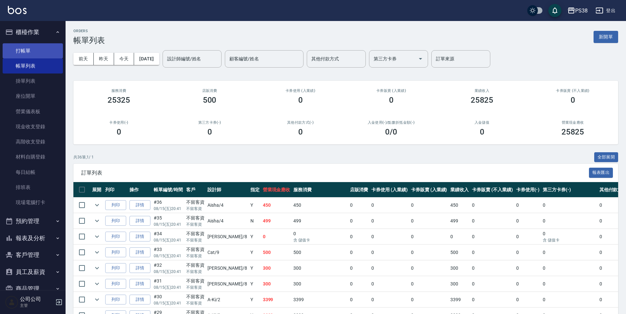
click at [36, 46] on link "打帳單" at bounding box center [33, 50] width 60 height 15
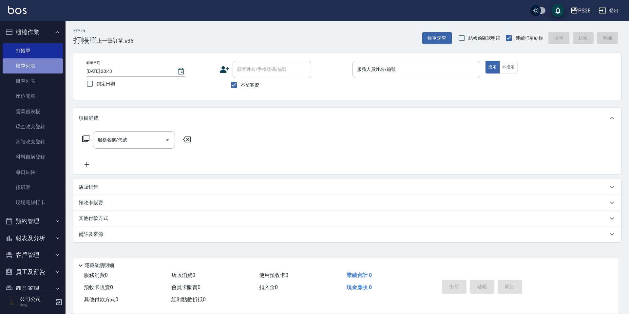
click at [35, 69] on link "帳單列表" at bounding box center [33, 65] width 60 height 15
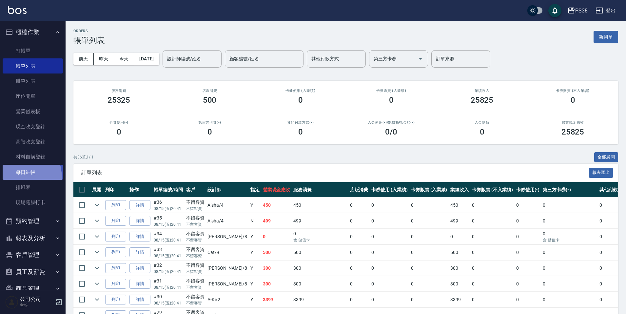
click at [13, 178] on link "每日結帳" at bounding box center [33, 171] width 60 height 15
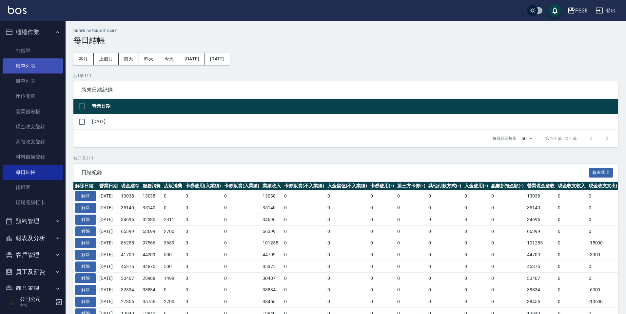
click at [9, 64] on link "帳單列表" at bounding box center [33, 65] width 60 height 15
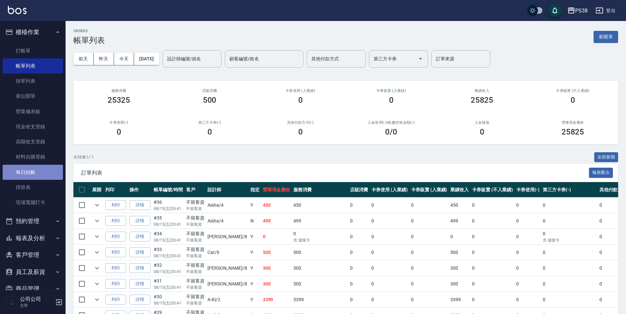
click at [55, 176] on link "每日結帳" at bounding box center [33, 171] width 60 height 15
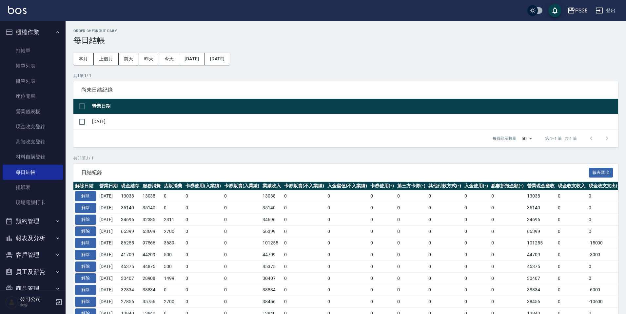
click at [306, 68] on div "Order checkout daily 每日結帳 本月 上個月 前天 昨天 今天 2025/07/15 2025/08/15 共 1 筆, 1 / 1 尚未…" at bounding box center [346, 304] width 560 height 567
click at [13, 60] on link "帳單列表" at bounding box center [33, 65] width 60 height 15
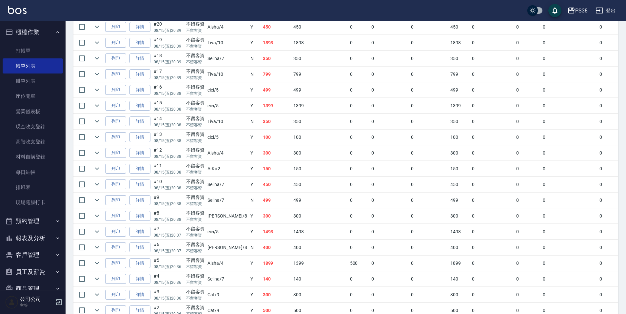
scroll to position [480, 0]
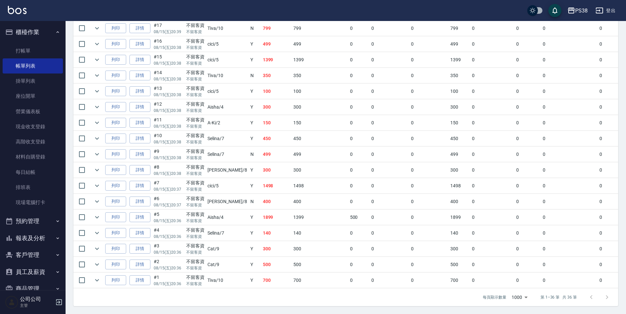
click at [267, 261] on td "500" at bounding box center [276, 264] width 31 height 15
click at [149, 228] on link "詳情" at bounding box center [139, 233] width 21 height 10
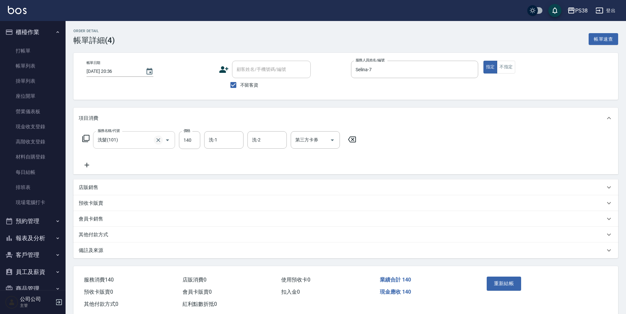
click at [160, 138] on icon "Clear" at bounding box center [158, 140] width 7 height 7
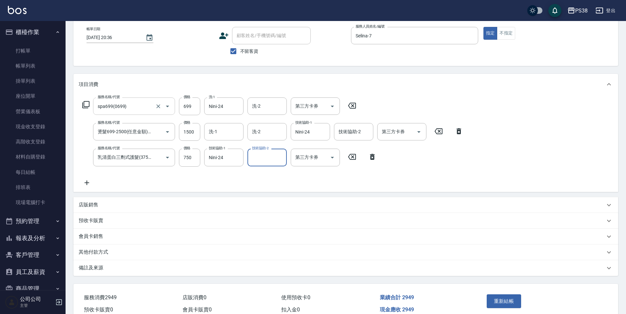
scroll to position [67, 0]
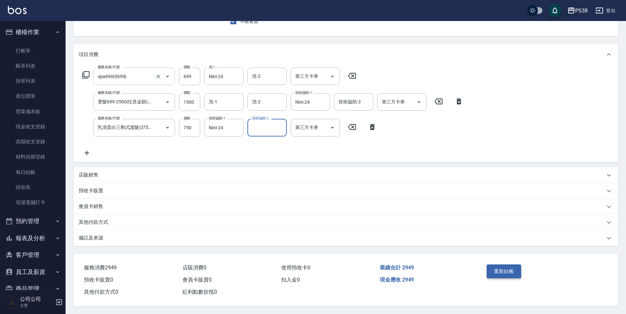
click at [512, 270] on button "重新結帳" at bounding box center [504, 271] width 35 height 14
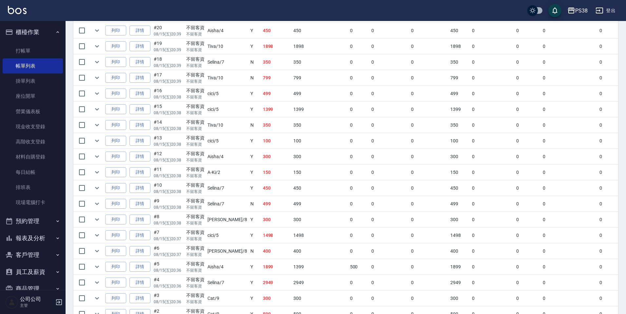
scroll to position [480, 0]
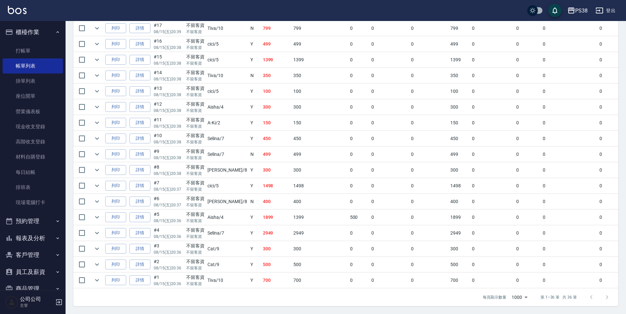
click at [261, 225] on td "2949" at bounding box center [276, 232] width 31 height 15
click at [261, 203] on td "400" at bounding box center [276, 201] width 31 height 15
click at [261, 197] on td "400" at bounding box center [276, 201] width 31 height 15
click at [261, 196] on td "400" at bounding box center [276, 201] width 31 height 15
click at [249, 134] on td "Y" at bounding box center [255, 138] width 12 height 15
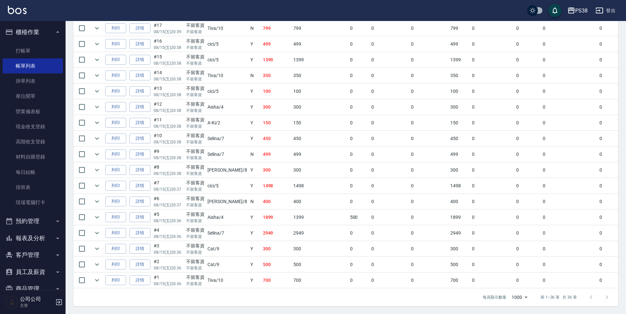
click at [249, 117] on td "Y" at bounding box center [255, 122] width 12 height 15
click at [249, 105] on td "Y" at bounding box center [255, 106] width 12 height 15
click at [261, 99] on td "300" at bounding box center [276, 106] width 31 height 15
click at [249, 71] on td "N" at bounding box center [255, 75] width 12 height 15
click at [261, 68] on td "350" at bounding box center [276, 75] width 31 height 15
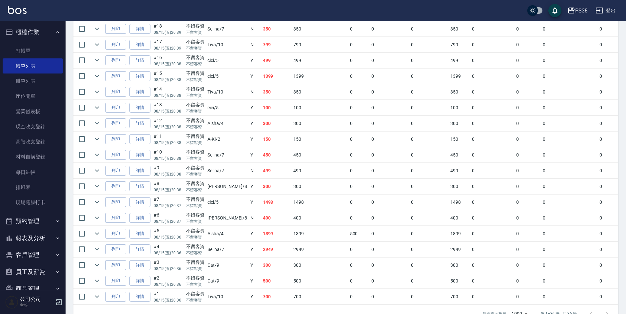
scroll to position [448, 0]
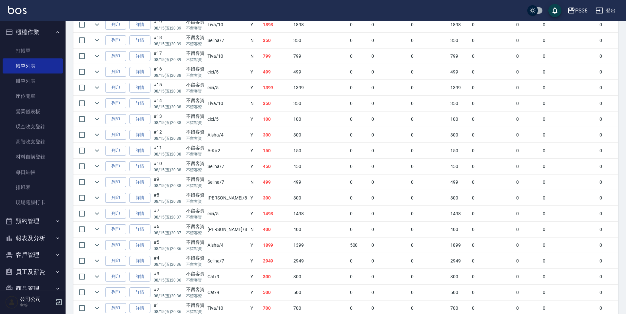
click at [261, 80] on td "1399" at bounding box center [276, 87] width 31 height 15
click at [261, 55] on td "799" at bounding box center [276, 55] width 31 height 15
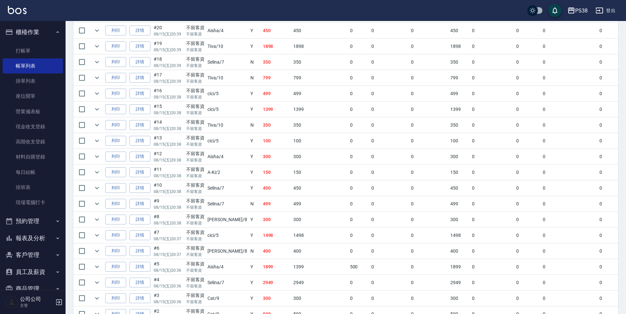
scroll to position [415, 0]
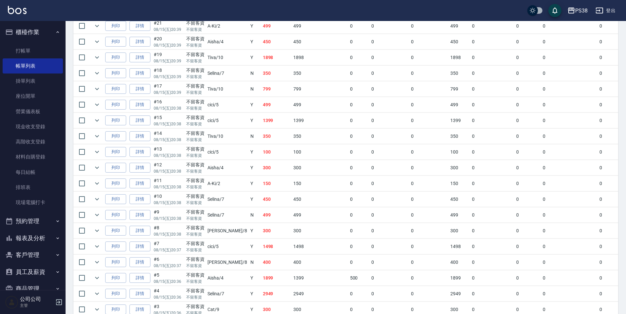
click at [261, 84] on td "799" at bounding box center [276, 88] width 31 height 15
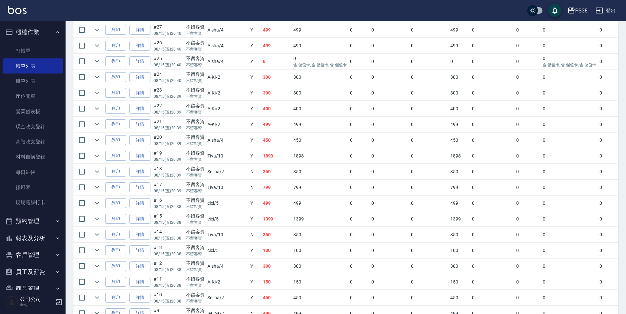
click at [261, 126] on td "499" at bounding box center [276, 124] width 31 height 15
click at [261, 141] on td "450" at bounding box center [276, 139] width 31 height 15
click at [261, 128] on td "499" at bounding box center [276, 124] width 31 height 15
click at [261, 113] on td "400" at bounding box center [276, 108] width 31 height 15
click at [261, 87] on td "300" at bounding box center [276, 92] width 31 height 15
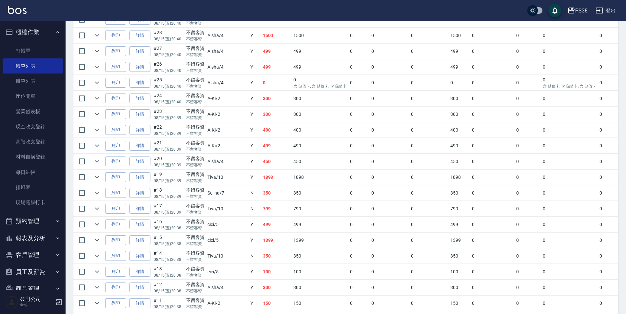
scroll to position [284, 0]
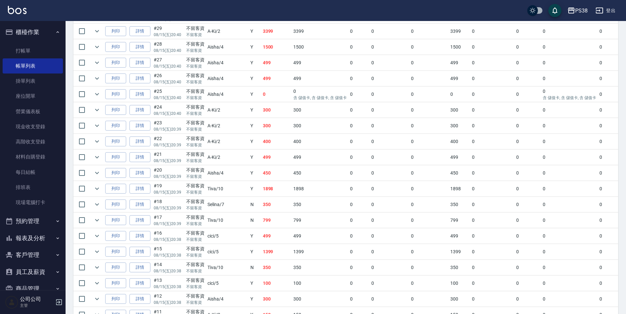
click at [261, 121] on td "300" at bounding box center [276, 125] width 31 height 15
click at [261, 91] on td "0" at bounding box center [276, 94] width 31 height 15
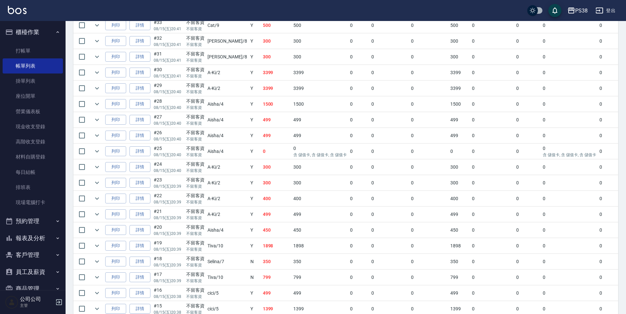
scroll to position [218, 0]
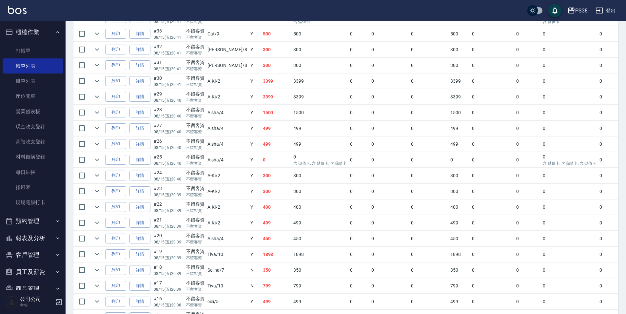
click at [261, 141] on td "499" at bounding box center [276, 143] width 31 height 15
click at [261, 133] on td "499" at bounding box center [276, 128] width 31 height 15
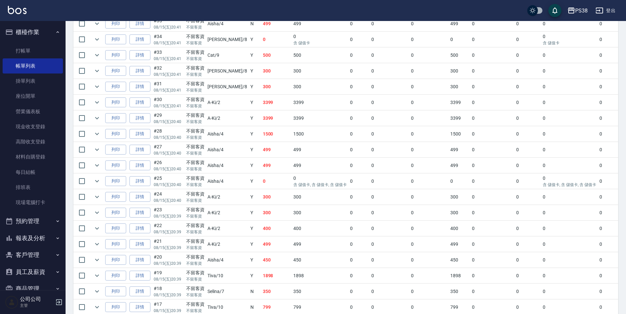
scroll to position [185, 0]
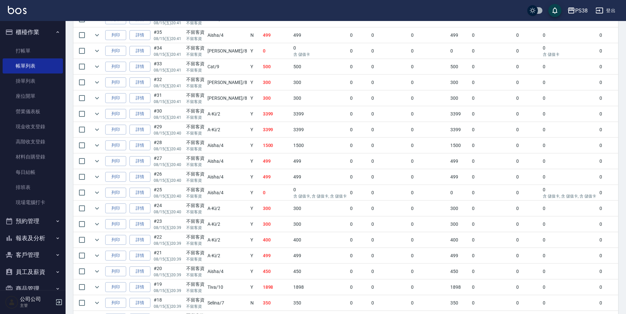
click at [261, 146] on td "1500" at bounding box center [276, 145] width 31 height 15
click at [261, 133] on td "3399" at bounding box center [276, 129] width 31 height 15
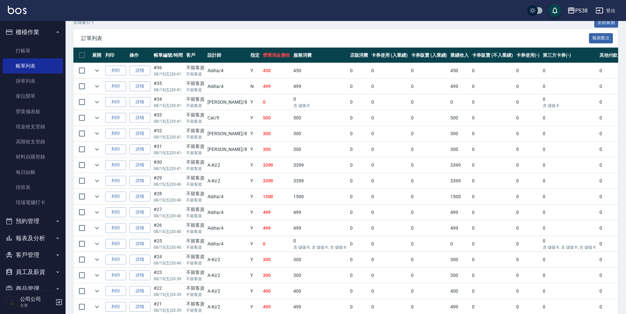
scroll to position [120, 0]
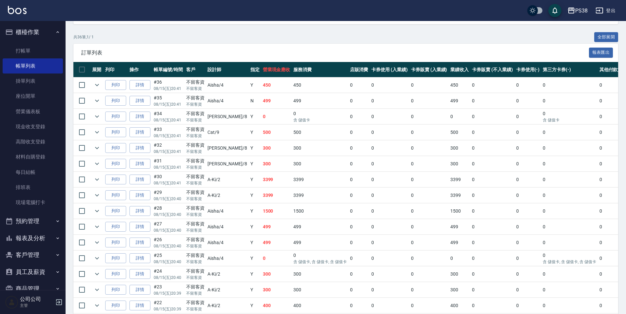
click at [261, 130] on td "500" at bounding box center [276, 132] width 31 height 15
click at [261, 114] on td "0" at bounding box center [276, 116] width 31 height 15
click at [261, 102] on td "499" at bounding box center [276, 100] width 31 height 15
click at [261, 86] on td "450" at bounding box center [276, 84] width 31 height 15
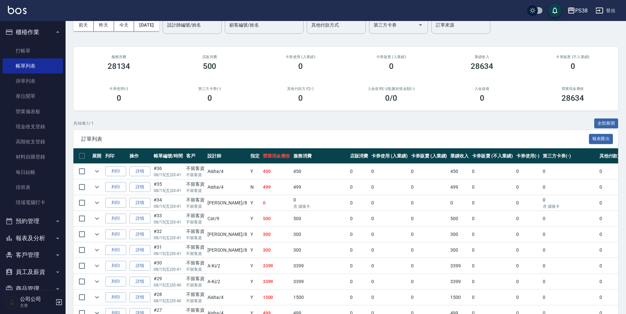
scroll to position [0, 0]
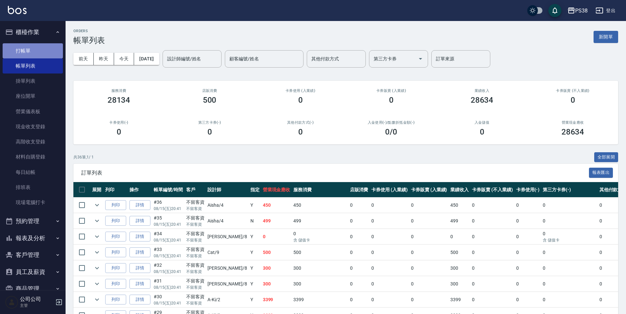
click at [53, 47] on link "打帳單" at bounding box center [33, 50] width 60 height 15
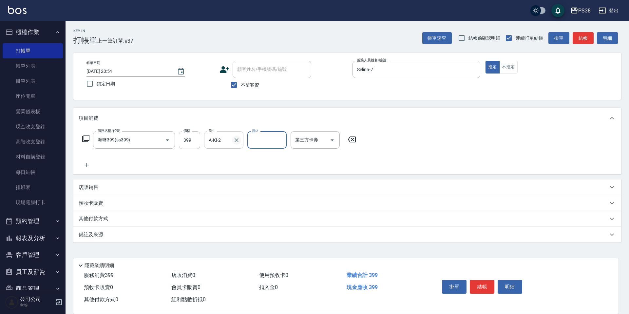
click at [239, 141] on icon "Clear" at bounding box center [236, 140] width 7 height 7
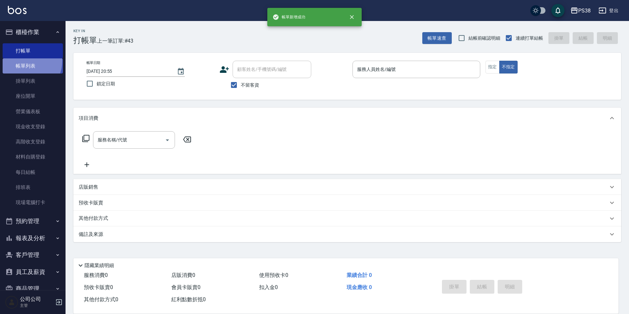
click at [23, 61] on link "帳單列表" at bounding box center [33, 65] width 60 height 15
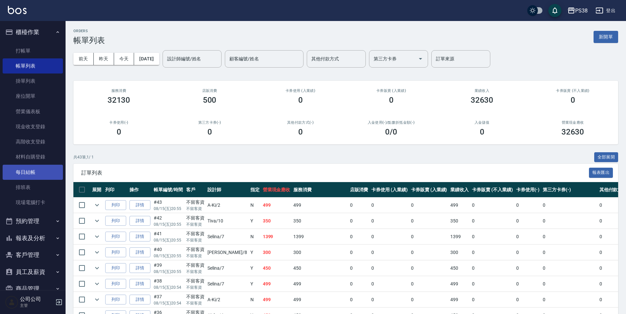
click at [27, 171] on link "每日結帳" at bounding box center [33, 171] width 60 height 15
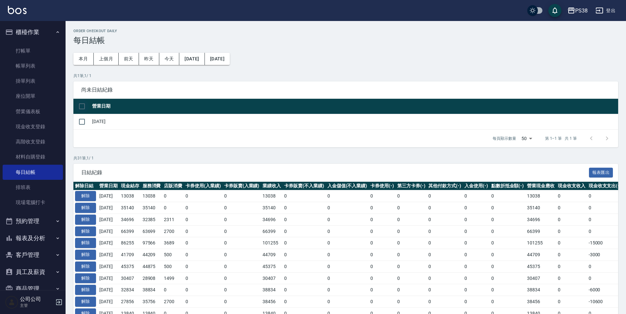
click at [81, 107] on input "checkbox" at bounding box center [82, 106] width 14 height 14
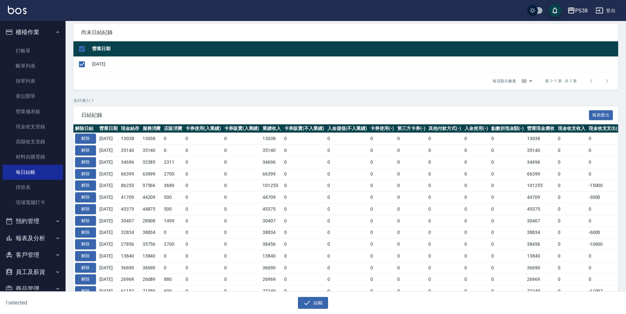
scroll to position [131, 0]
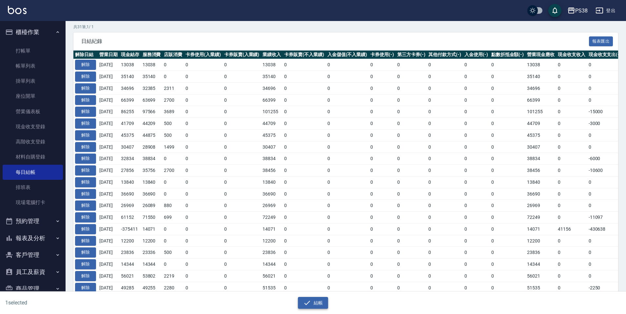
click at [325, 298] on button "結帳" at bounding box center [313, 303] width 30 height 12
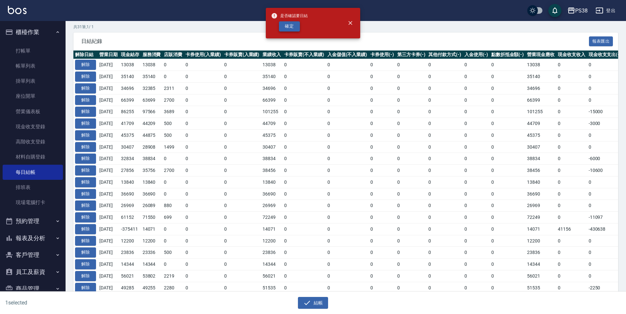
click at [296, 29] on button "確定" at bounding box center [289, 26] width 21 height 10
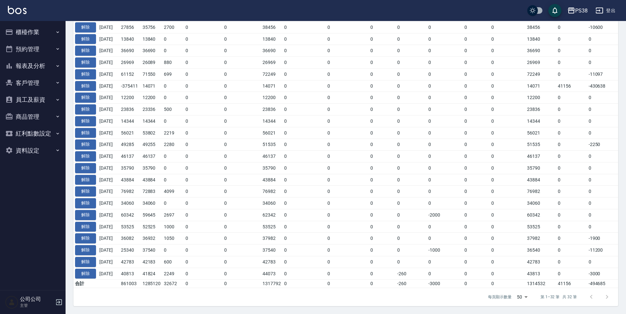
scroll to position [275, 0]
click at [45, 72] on button "報表及分析" at bounding box center [33, 65] width 60 height 17
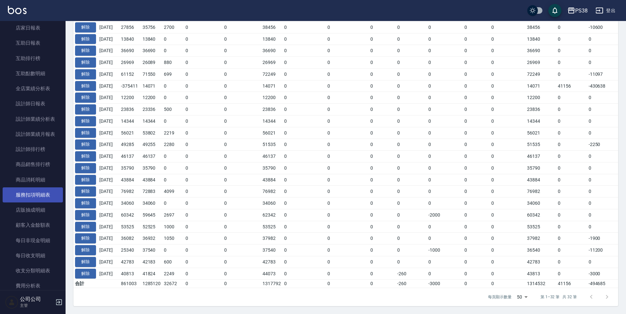
scroll to position [66, 0]
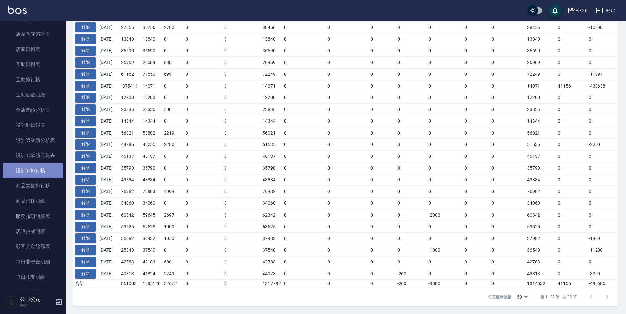
click at [47, 176] on link "設計師排行榜" at bounding box center [33, 170] width 60 height 15
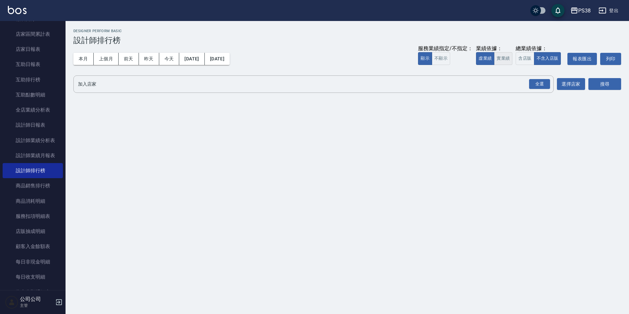
click at [502, 60] on button "實業績" at bounding box center [503, 58] width 18 height 13
click at [548, 85] on div "全選" at bounding box center [539, 84] width 21 height 10
click at [601, 82] on button "搜尋" at bounding box center [604, 84] width 33 height 12
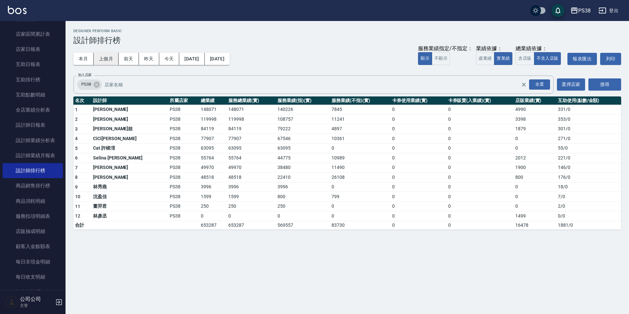
click at [111, 56] on button "上個月" at bounding box center [106, 59] width 25 height 12
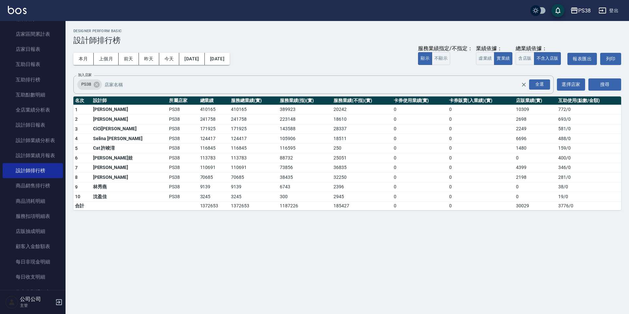
click at [230, 58] on button "[DATE]" at bounding box center [217, 59] width 25 height 12
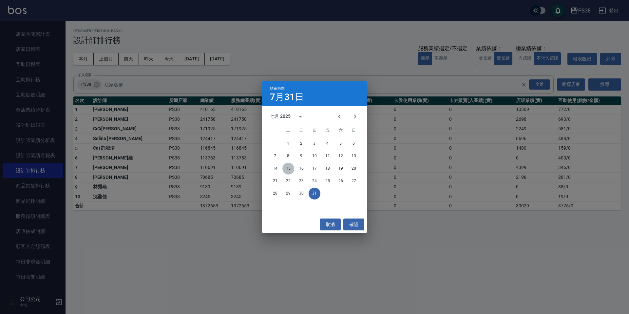
click at [289, 167] on button "15" at bounding box center [288, 169] width 12 height 12
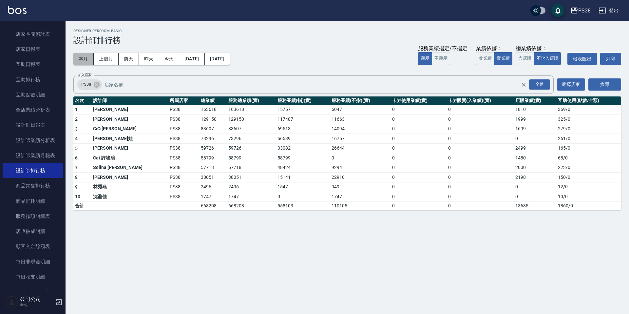
click at [81, 59] on button "本月" at bounding box center [83, 59] width 20 height 12
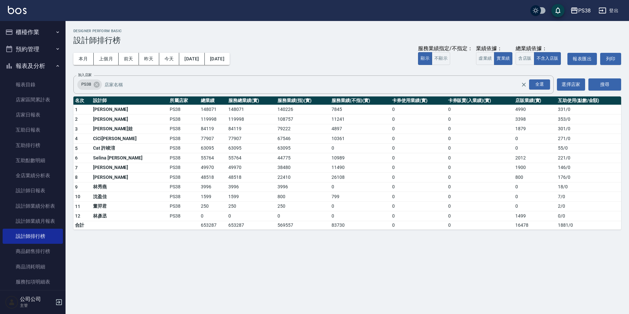
click at [42, 25] on button "櫃檯作業" at bounding box center [33, 32] width 60 height 17
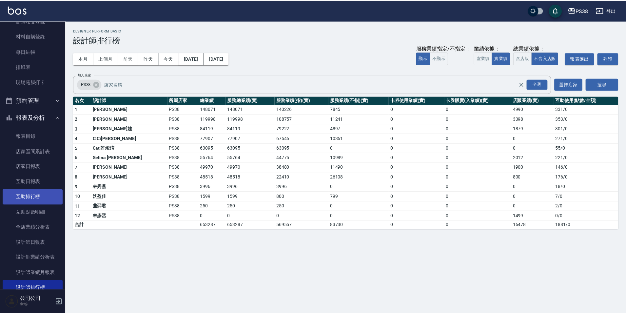
scroll to position [131, 0]
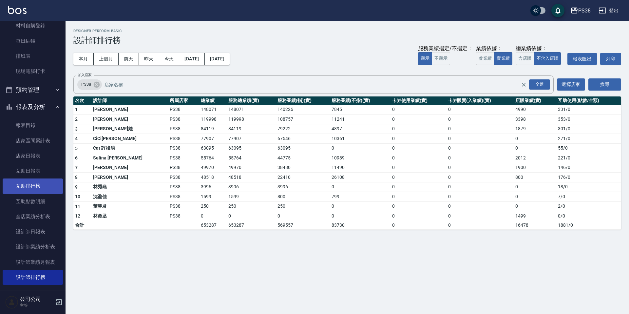
click at [45, 190] on link "互助排行榜" at bounding box center [33, 185] width 60 height 15
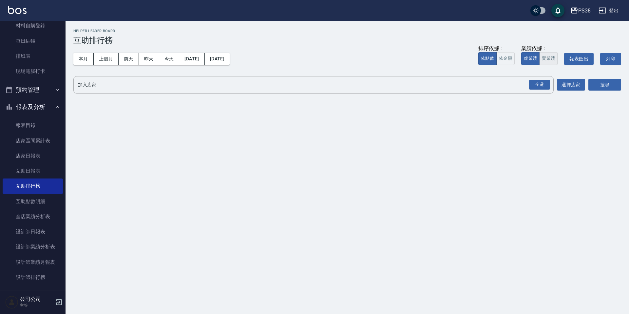
click at [555, 56] on button "實業績" at bounding box center [548, 58] width 18 height 13
click at [541, 85] on div "全選" at bounding box center [539, 85] width 21 height 10
click at [609, 85] on button "搜尋" at bounding box center [604, 85] width 33 height 12
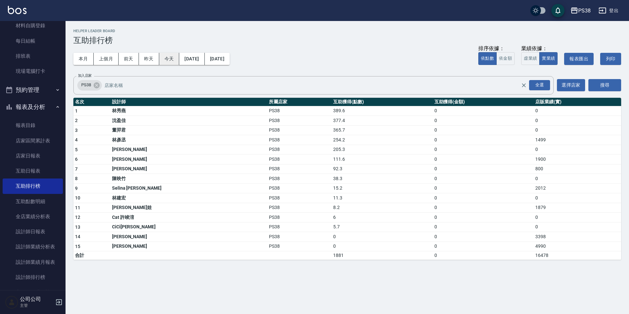
click at [165, 65] on button "今天" at bounding box center [169, 59] width 20 height 12
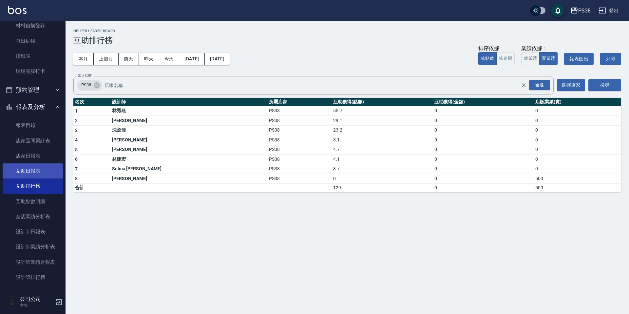
click at [34, 170] on link "互助日報表" at bounding box center [33, 170] width 60 height 15
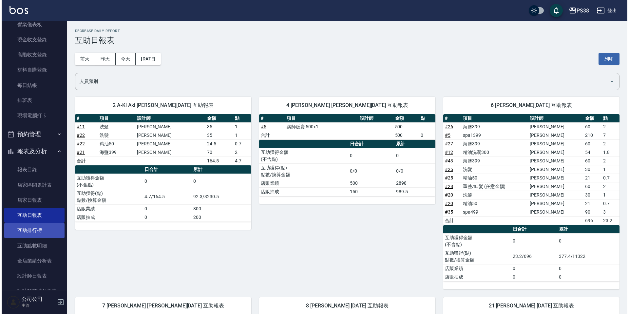
scroll to position [98, 0]
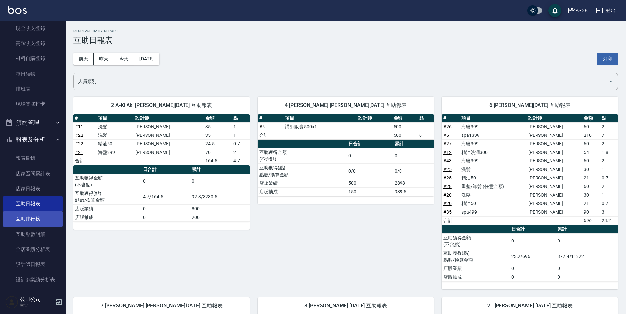
click at [40, 214] on link "互助排行榜" at bounding box center [33, 218] width 60 height 15
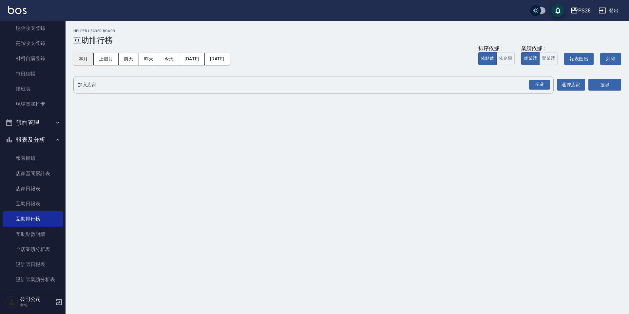
click at [91, 60] on button "本月" at bounding box center [83, 59] width 20 height 12
click at [167, 60] on button "今天" at bounding box center [169, 59] width 20 height 12
drag, startPoint x: 537, startPoint y: 87, endPoint x: 569, endPoint y: 84, distance: 32.0
click at [539, 87] on div "全選" at bounding box center [539, 85] width 21 height 10
click at [600, 85] on button "搜尋" at bounding box center [604, 85] width 33 height 12
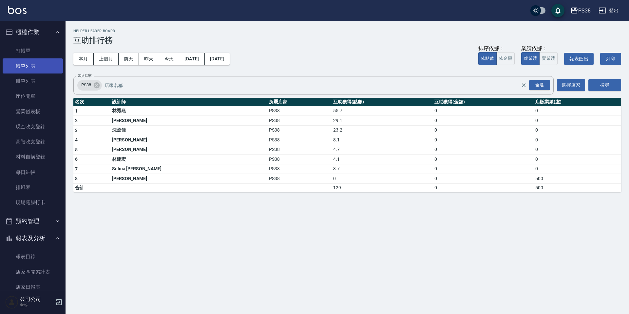
click at [19, 65] on link "帳單列表" at bounding box center [33, 65] width 60 height 15
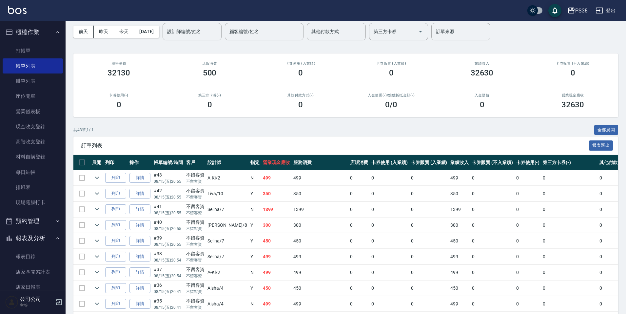
scroll to position [131, 0]
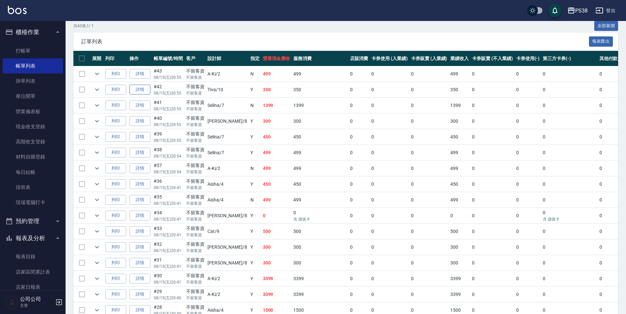
click at [147, 91] on link "詳情" at bounding box center [139, 90] width 21 height 10
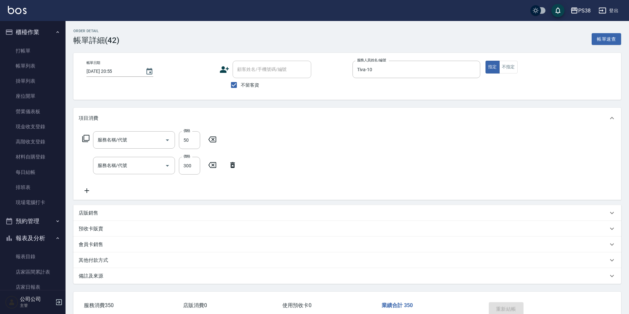
type input "2025/08/15 20:55"
checkbox input "true"
type input "Tiva-10"
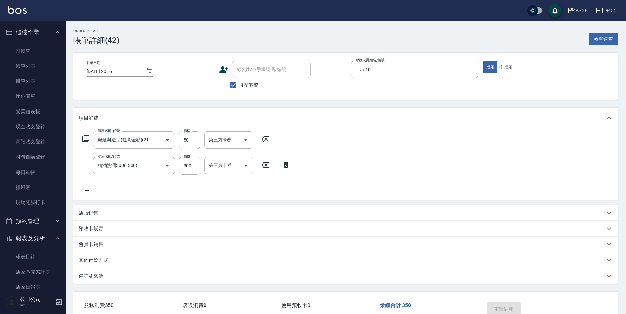
type input "剪髮與造型(任意金額)(2100)"
type input "精油洗潤300(1300)"
click at [368, 166] on icon at bounding box center [372, 165] width 16 height 8
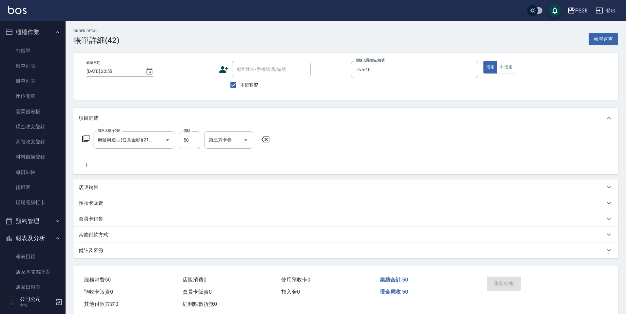
click at [89, 162] on icon at bounding box center [87, 165] width 16 height 8
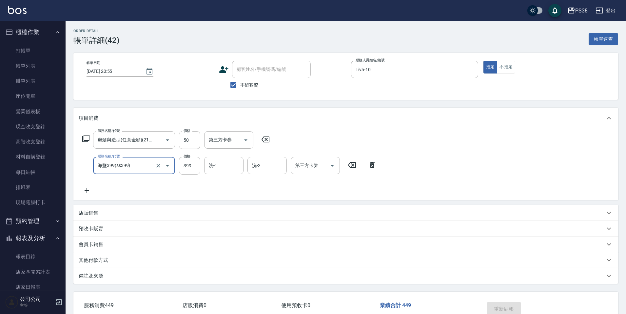
type input "海鹽399(ss399)"
type input "Nini-24"
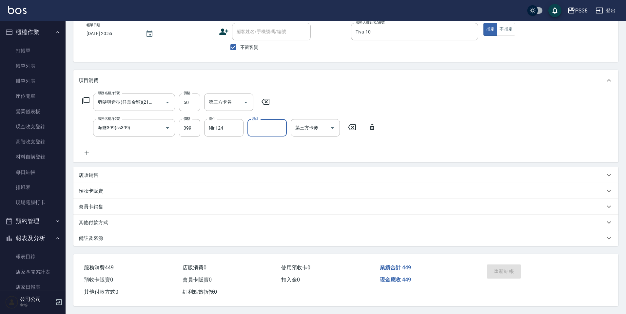
scroll to position [41, 0]
click at [25, 174] on link "每日結帳" at bounding box center [33, 171] width 60 height 15
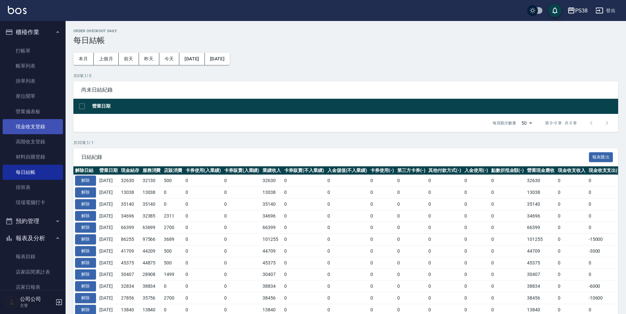
click at [31, 127] on link "現金收支登錄" at bounding box center [33, 126] width 60 height 15
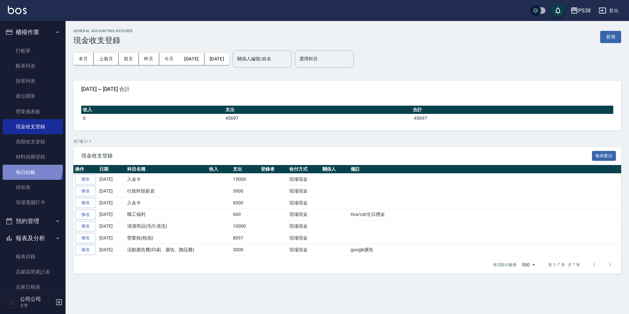
click at [27, 164] on link "每日結帳" at bounding box center [33, 171] width 60 height 15
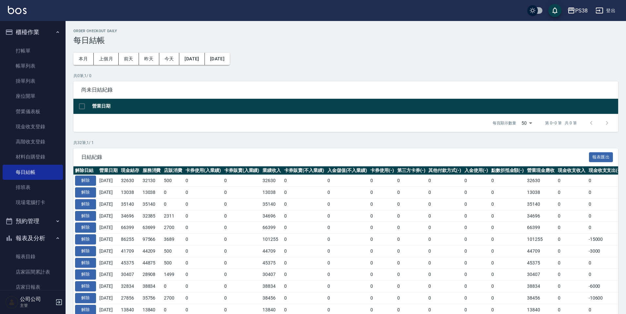
click at [87, 175] on td "解除" at bounding box center [85, 181] width 24 height 12
click at [88, 179] on button "解除" at bounding box center [85, 180] width 21 height 10
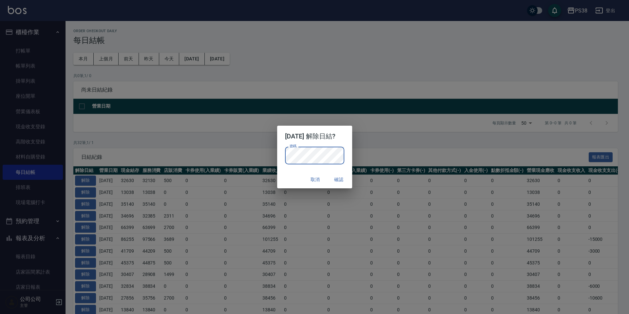
click at [344, 179] on button "確認" at bounding box center [339, 179] width 21 height 12
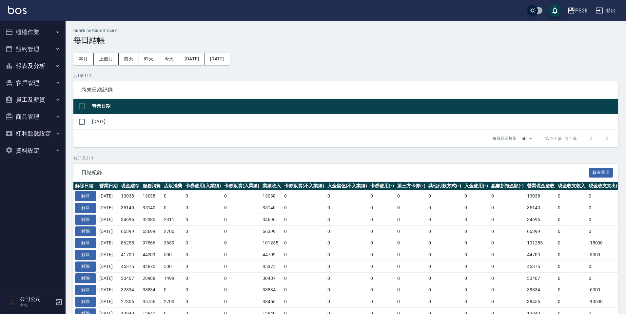
click at [41, 31] on button "櫃檯作業" at bounding box center [33, 32] width 60 height 17
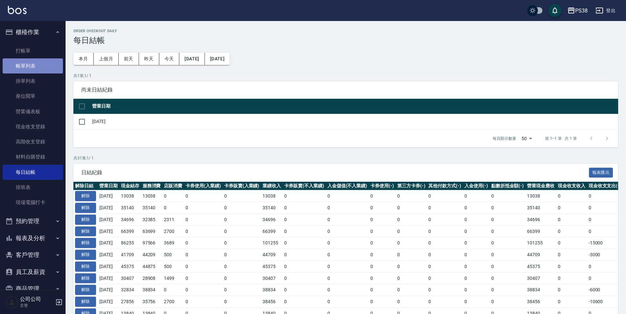
click at [37, 64] on link "帳單列表" at bounding box center [33, 65] width 60 height 15
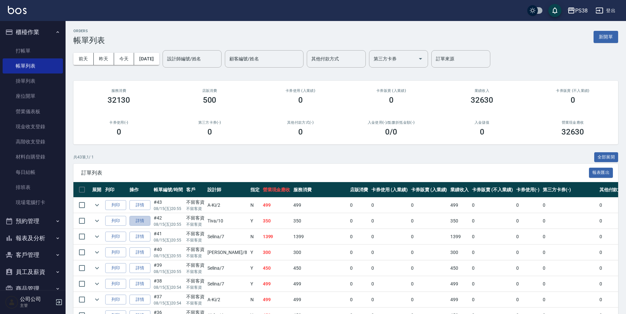
click at [138, 222] on link "詳情" at bounding box center [139, 221] width 21 height 10
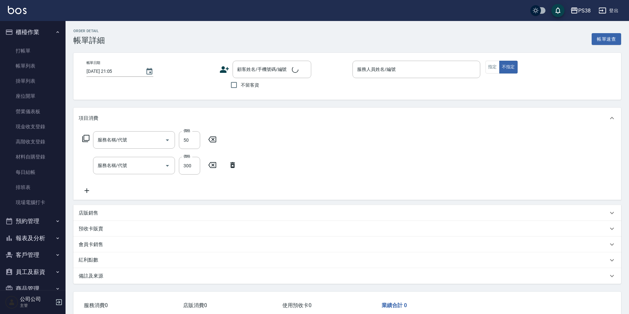
type input "2025/08/15 20:55"
checkbox input "true"
type input "Tiva-10"
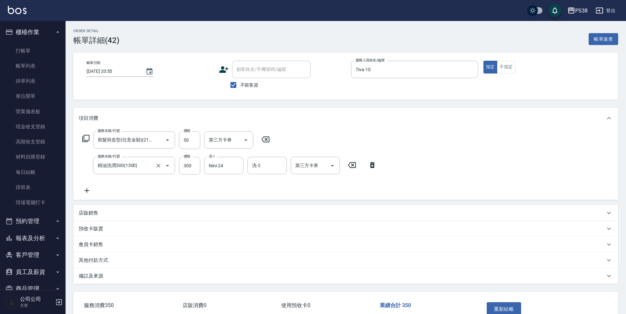
type input "剪髮與造型(任意金額)(2100)"
type input "精油洗潤300(1300)"
click at [376, 162] on icon at bounding box center [372, 165] width 16 height 8
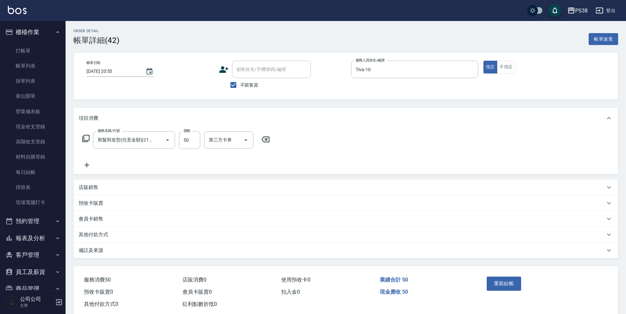
click at [88, 163] on icon at bounding box center [87, 165] width 16 height 8
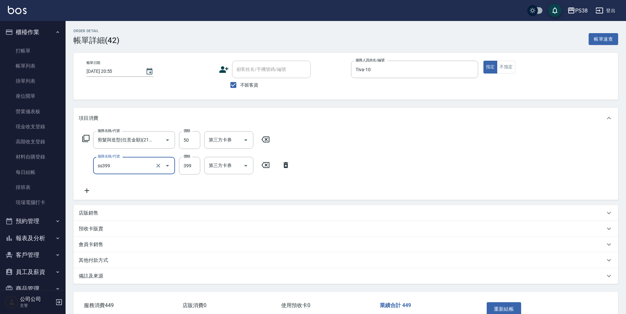
type input "海鹽399(ss399)"
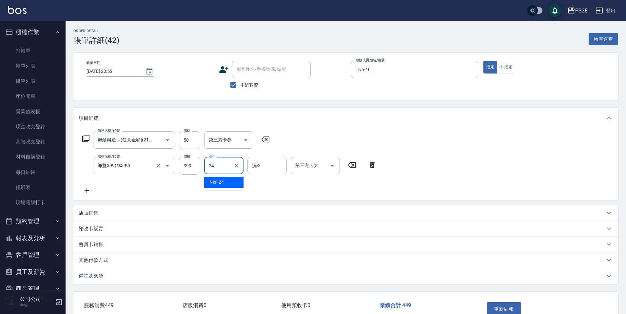
type input "Nini-24"
click at [235, 186] on div "服務名稱/代號 剪髮與造型(任意金額)(2100) 服務名稱/代號 價格 50 價格 第三方卡券 第三方卡券 服務名稱/代號 海鹽399(ss399) 服務名…" at bounding box center [230, 162] width 302 height 63
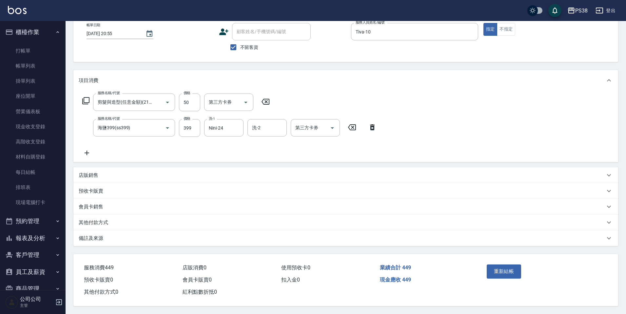
scroll to position [41, 0]
click at [504, 266] on button "重新結帳" at bounding box center [504, 271] width 35 height 14
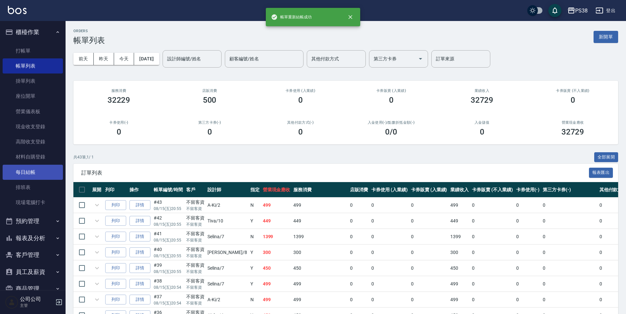
click at [38, 167] on link "每日結帳" at bounding box center [33, 171] width 60 height 15
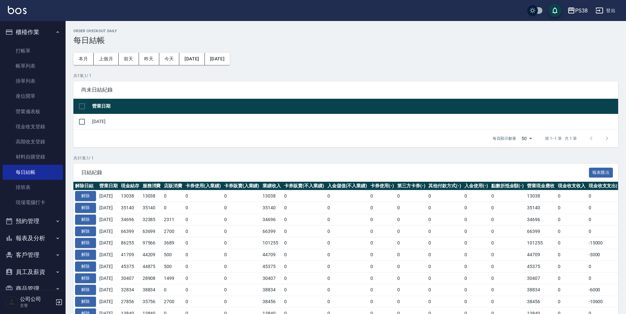
click at [81, 104] on input "checkbox" at bounding box center [82, 106] width 14 height 14
checkbox input "true"
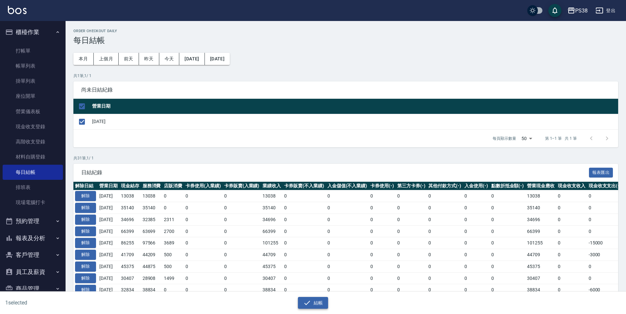
click at [324, 300] on button "結帳" at bounding box center [313, 303] width 30 height 12
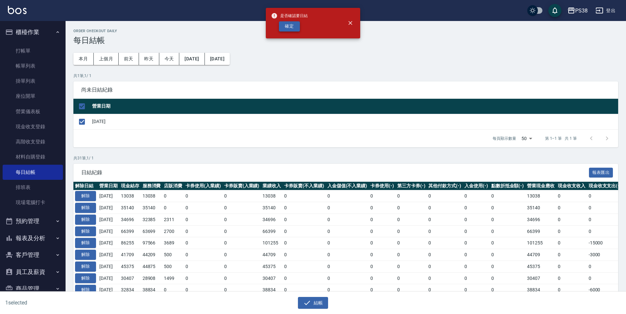
click at [296, 31] on button "確定" at bounding box center [289, 26] width 21 height 10
checkbox input "false"
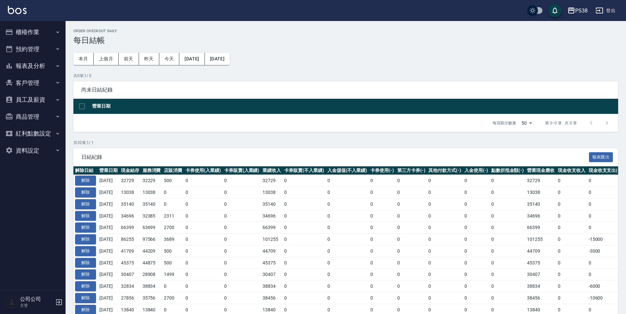
click at [39, 66] on button "報表及分析" at bounding box center [33, 65] width 60 height 17
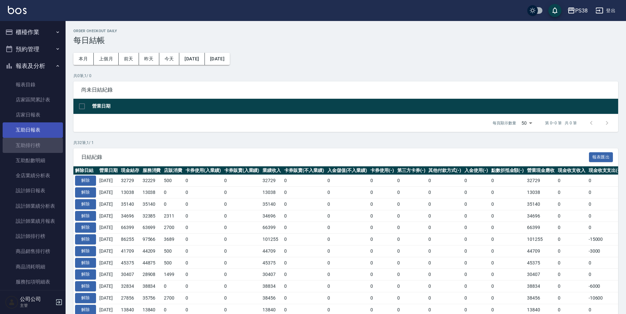
drag, startPoint x: 34, startPoint y: 139, endPoint x: 56, endPoint y: 123, distance: 26.7
click at [33, 139] on link "互助排行榜" at bounding box center [33, 145] width 60 height 15
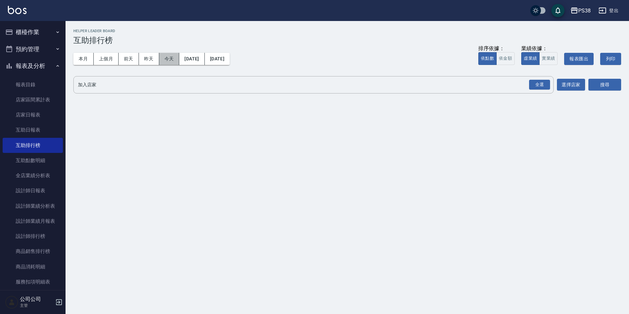
drag, startPoint x: 174, startPoint y: 64, endPoint x: 286, endPoint y: 52, distance: 113.0
click at [174, 64] on button "今天" at bounding box center [169, 59] width 20 height 12
drag, startPoint x: 547, startPoint y: 85, endPoint x: 559, endPoint y: 85, distance: 12.1
click at [548, 85] on div "全選" at bounding box center [539, 85] width 21 height 10
click at [603, 83] on button "搜尋" at bounding box center [604, 85] width 33 height 12
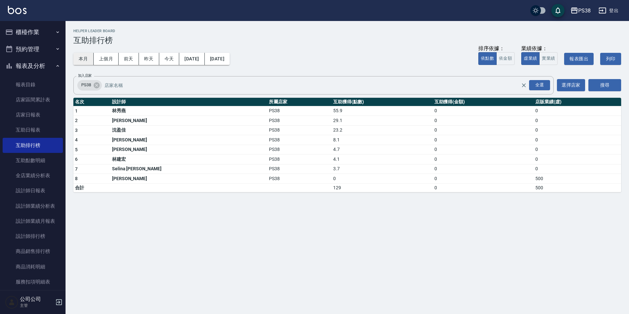
click at [87, 59] on button "本月" at bounding box center [83, 59] width 20 height 12
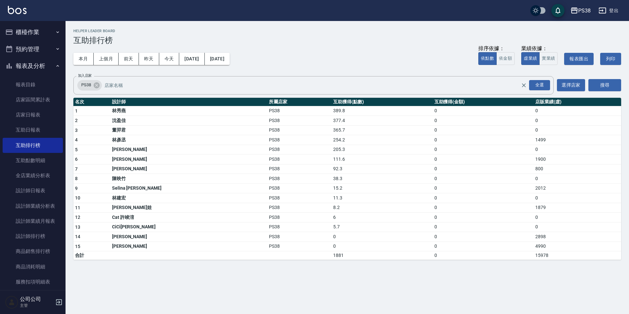
click at [298, 64] on div "本月 上個月 [DATE] [DATE] [DATE] [DATE] [DATE] 排序依據： 依點數 依金額 業績依據： 虛業績 實業績 報表匯出 列印" at bounding box center [347, 59] width 548 height 28
click at [41, 66] on button "報表及分析" at bounding box center [33, 65] width 60 height 17
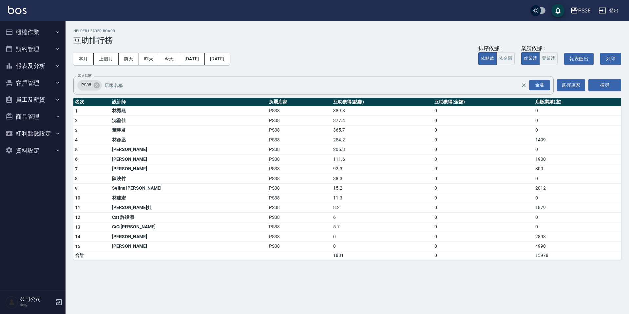
click at [48, 35] on button "櫃檯作業" at bounding box center [33, 32] width 60 height 17
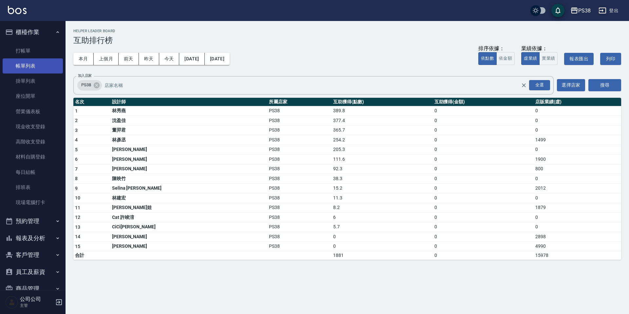
click at [43, 65] on link "帳單列表" at bounding box center [33, 65] width 60 height 15
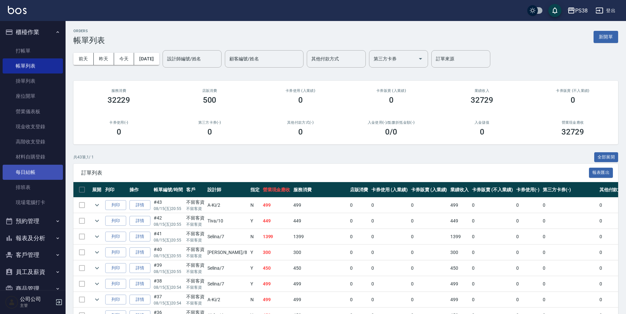
click at [44, 178] on link "每日結帳" at bounding box center [33, 171] width 60 height 15
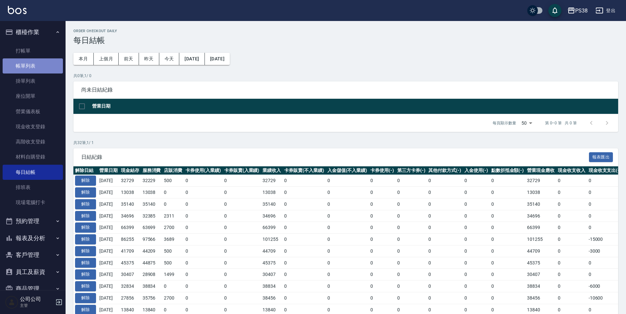
click at [42, 67] on link "帳單列表" at bounding box center [33, 65] width 60 height 15
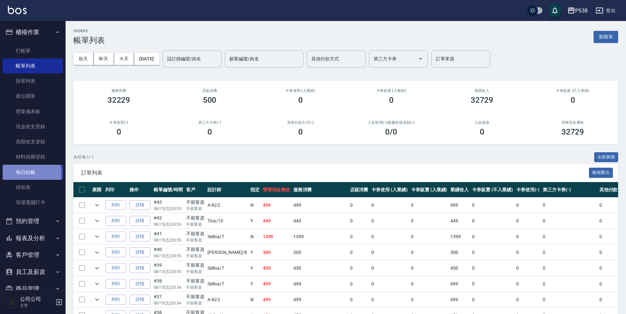
click at [27, 173] on link "每日結帳" at bounding box center [33, 171] width 60 height 15
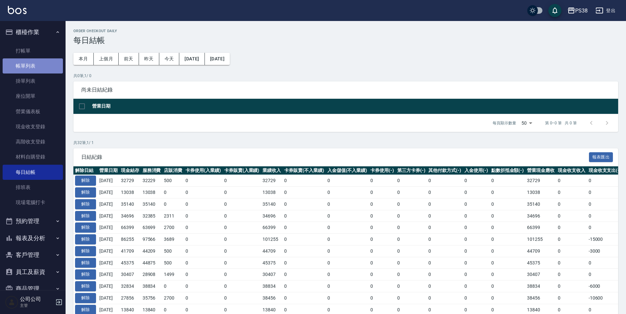
click at [47, 66] on link "帳單列表" at bounding box center [33, 65] width 60 height 15
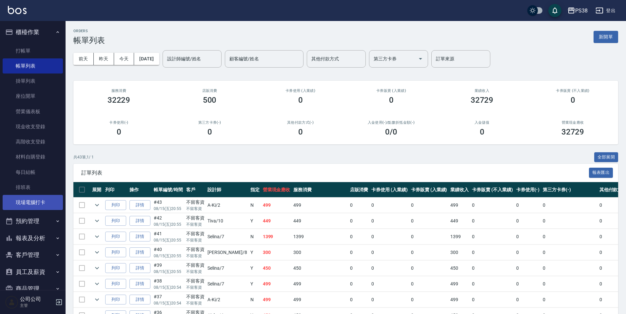
scroll to position [49, 0]
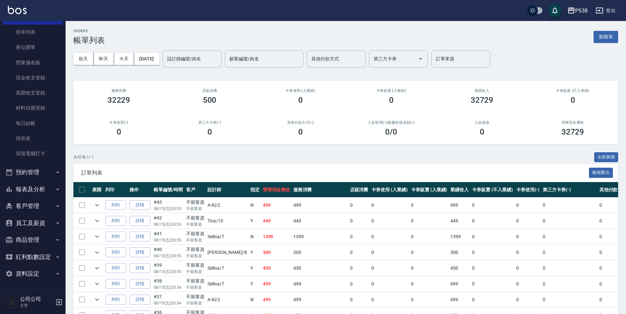
click at [40, 189] on button "報表及分析" at bounding box center [33, 189] width 60 height 17
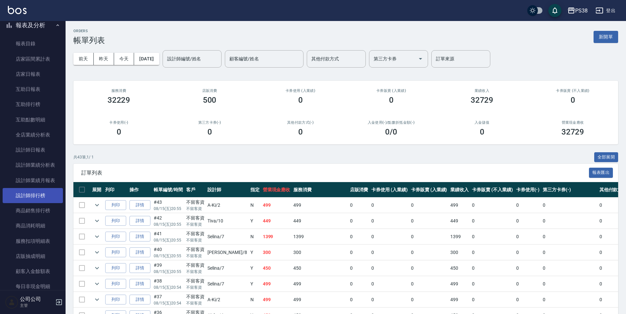
click at [50, 201] on link "設計師排行榜" at bounding box center [33, 195] width 60 height 15
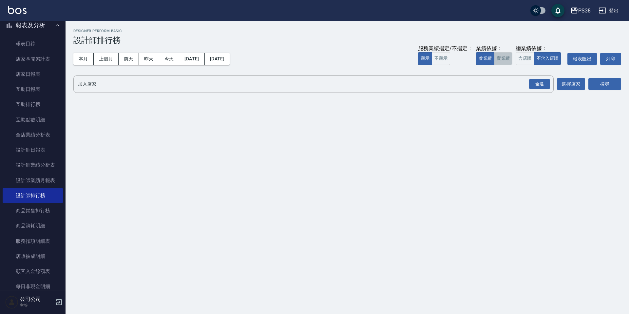
click at [504, 61] on button "實業績" at bounding box center [503, 58] width 18 height 13
click at [546, 89] on div "全選" at bounding box center [539, 83] width 23 height 17
click at [544, 84] on div "全選" at bounding box center [539, 84] width 21 height 10
click at [598, 88] on button "搜尋" at bounding box center [604, 84] width 33 height 12
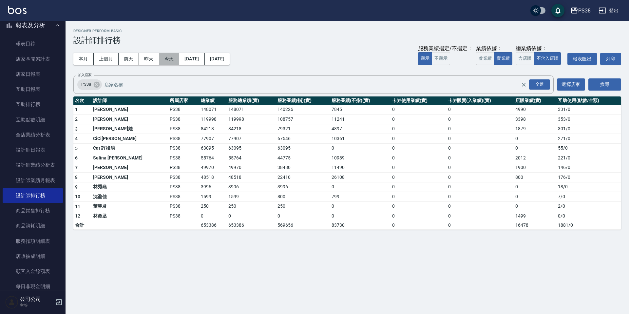
click at [173, 61] on button "今天" at bounding box center [169, 59] width 20 height 12
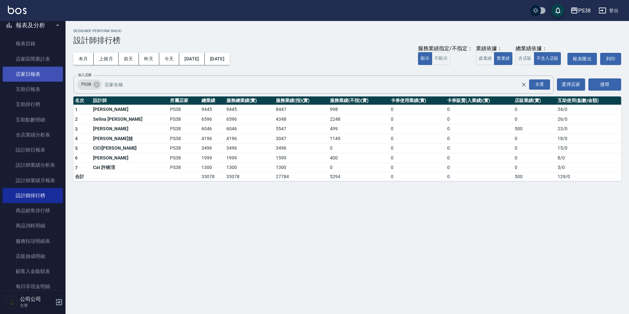
click at [30, 72] on link "店家日報表" at bounding box center [33, 74] width 60 height 15
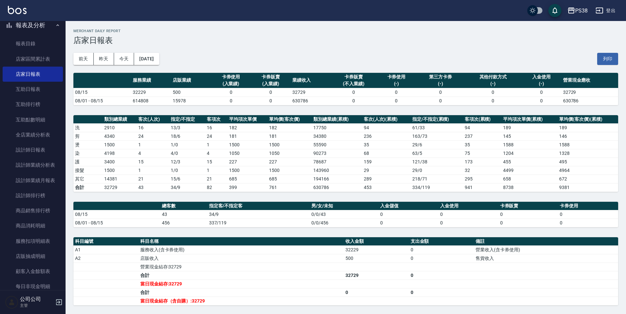
scroll to position [33, 0]
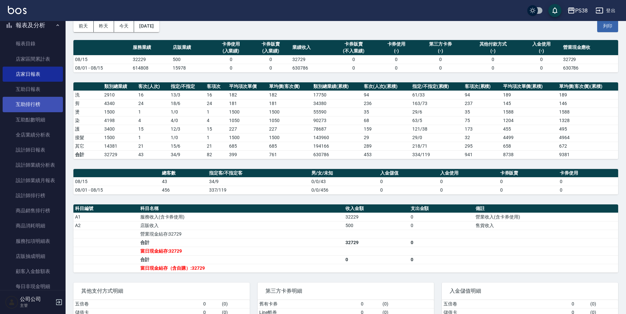
click at [40, 103] on link "互助排行榜" at bounding box center [33, 104] width 60 height 15
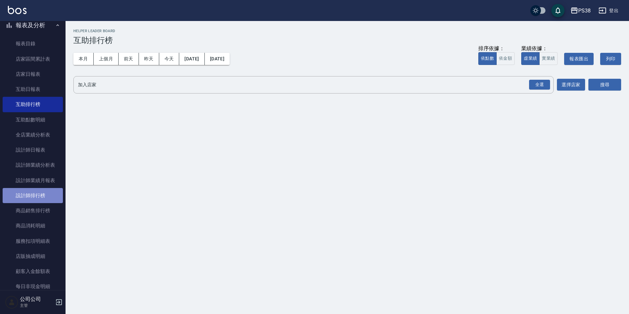
click at [44, 198] on link "設計師排行榜" at bounding box center [33, 195] width 60 height 15
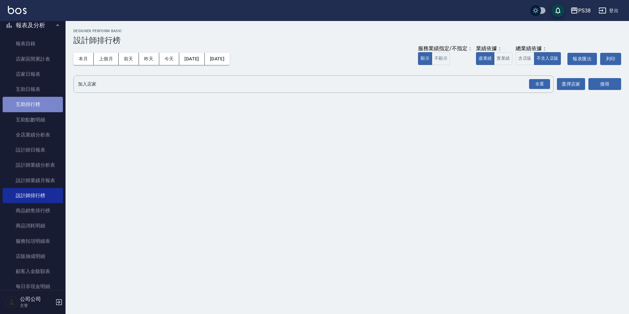
click at [40, 97] on link "互助排行榜" at bounding box center [33, 104] width 60 height 15
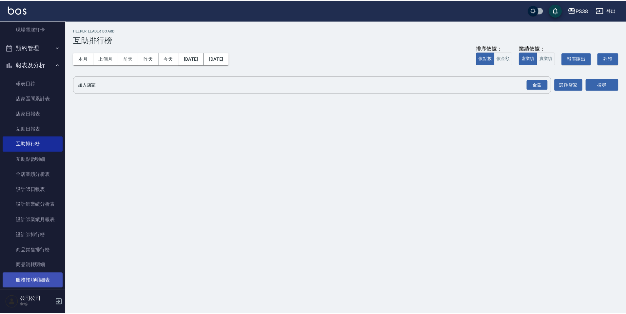
scroll to position [114, 0]
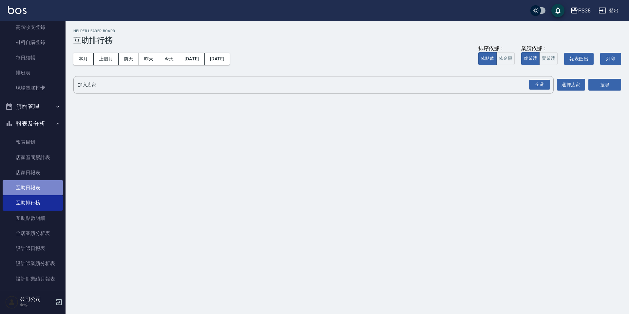
click at [44, 187] on link "互助日報表" at bounding box center [33, 187] width 60 height 15
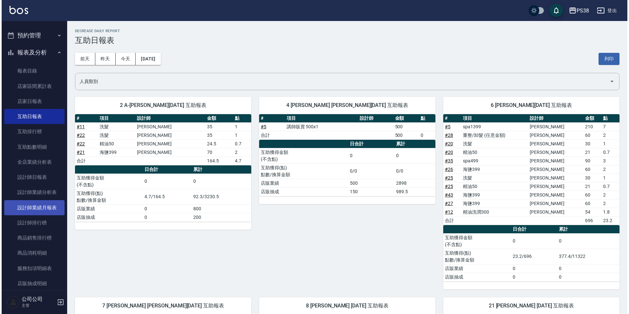
scroll to position [278, 0]
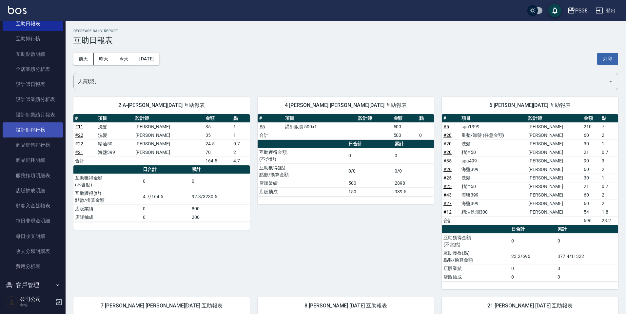
click at [33, 132] on link "設計師排行榜" at bounding box center [33, 129] width 60 height 15
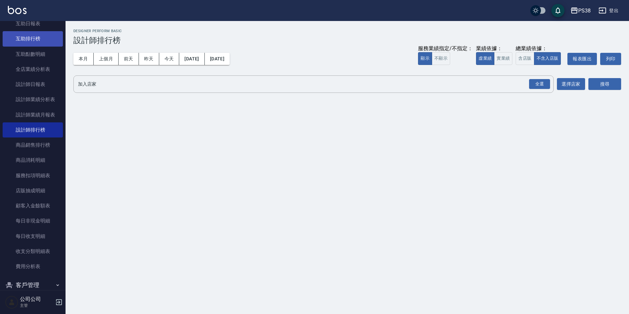
click at [33, 41] on link "互助排行榜" at bounding box center [33, 38] width 60 height 15
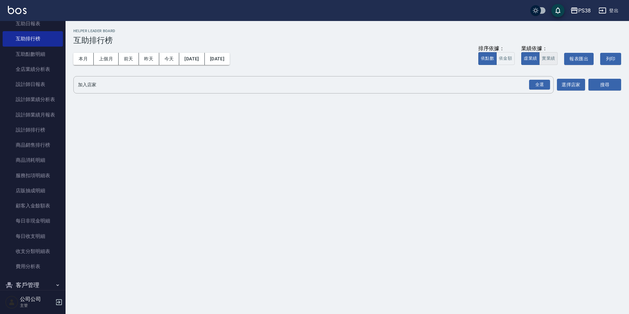
click at [548, 60] on button "實業績" at bounding box center [548, 58] width 18 height 13
click at [540, 87] on div "全選" at bounding box center [539, 85] width 21 height 10
click at [606, 86] on button "搜尋" at bounding box center [604, 85] width 33 height 12
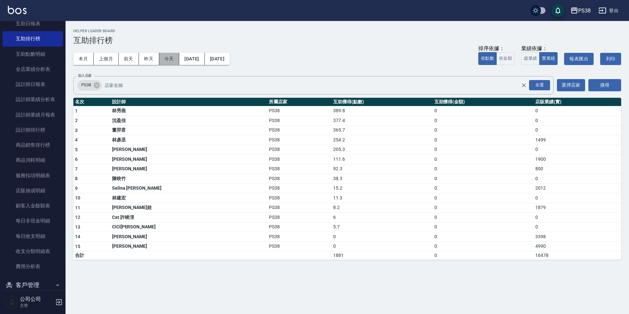
click at [165, 55] on button "今天" at bounding box center [169, 59] width 20 height 12
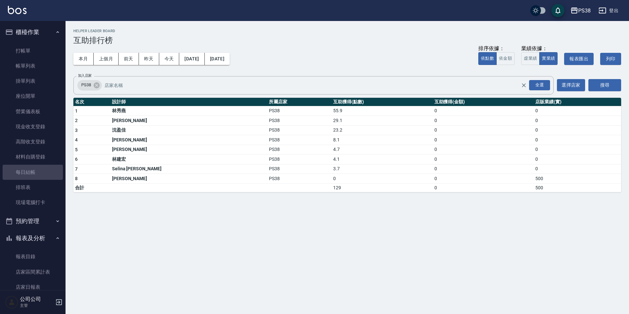
drag, startPoint x: 33, startPoint y: 173, endPoint x: 64, endPoint y: 171, distance: 30.5
click at [33, 173] on link "每日結帳" at bounding box center [33, 171] width 60 height 15
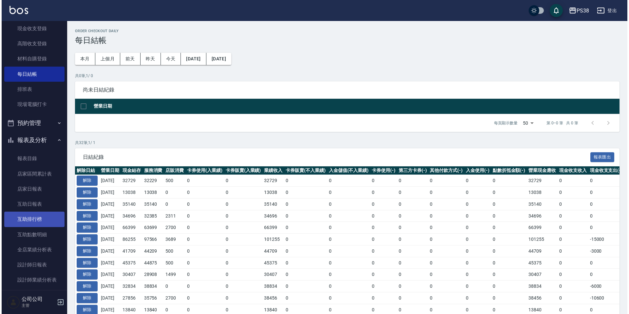
scroll to position [98, 0]
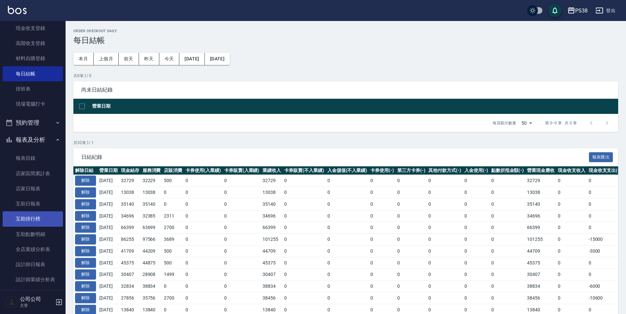
click at [47, 223] on link "互助排行榜" at bounding box center [33, 218] width 60 height 15
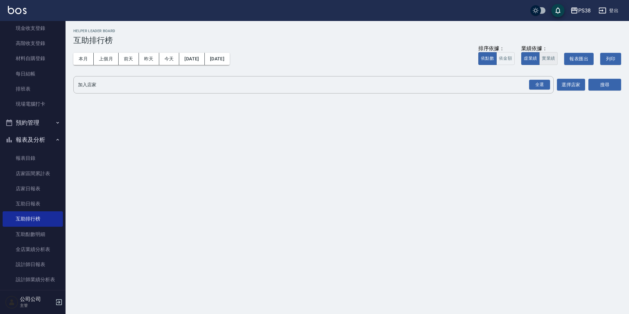
click at [543, 56] on button "實業績" at bounding box center [548, 58] width 18 height 13
click at [541, 84] on div "全選" at bounding box center [539, 85] width 21 height 10
click at [613, 94] on div "搜尋" at bounding box center [604, 85] width 33 height 18
click at [611, 88] on button "搜尋" at bounding box center [604, 85] width 33 height 12
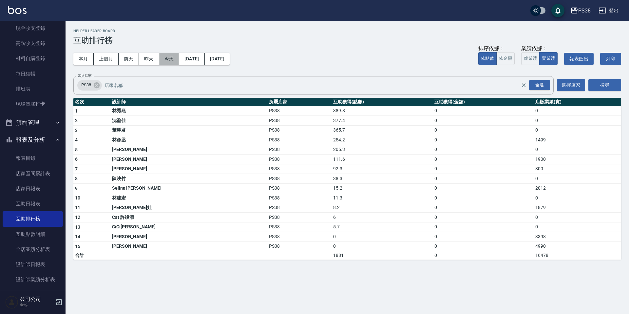
click at [172, 62] on button "今天" at bounding box center [169, 59] width 20 height 12
